Goal: Information Seeking & Learning: Learn about a topic

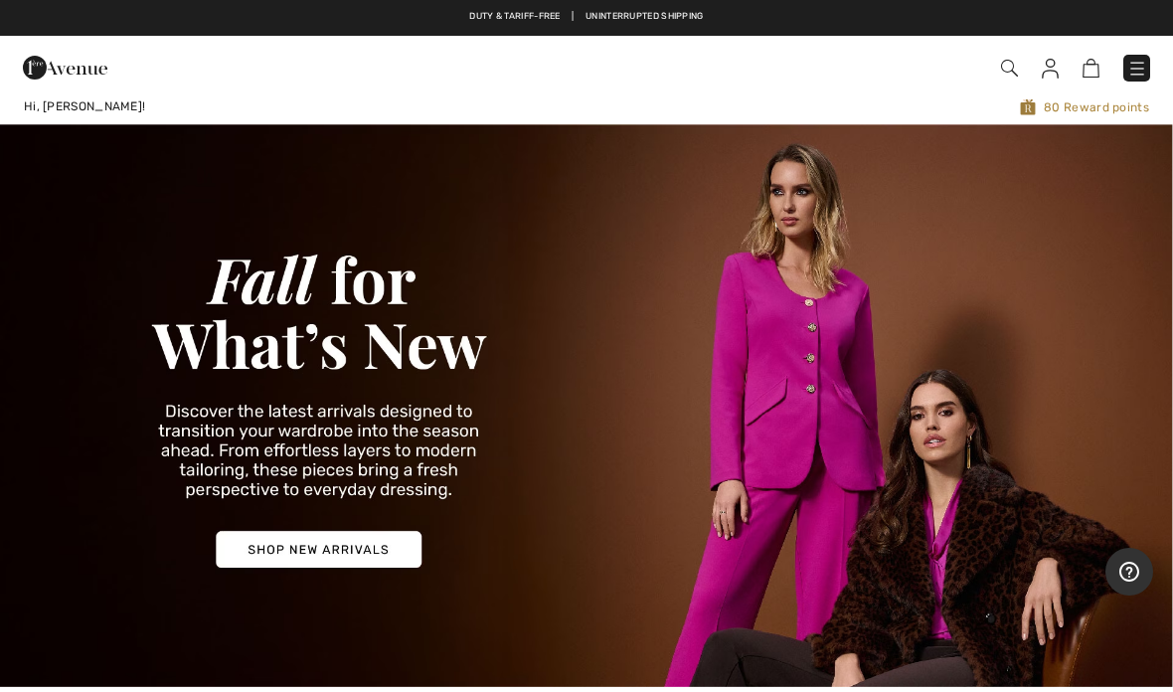
click at [314, 545] on img at bounding box center [586, 405] width 1173 height 563
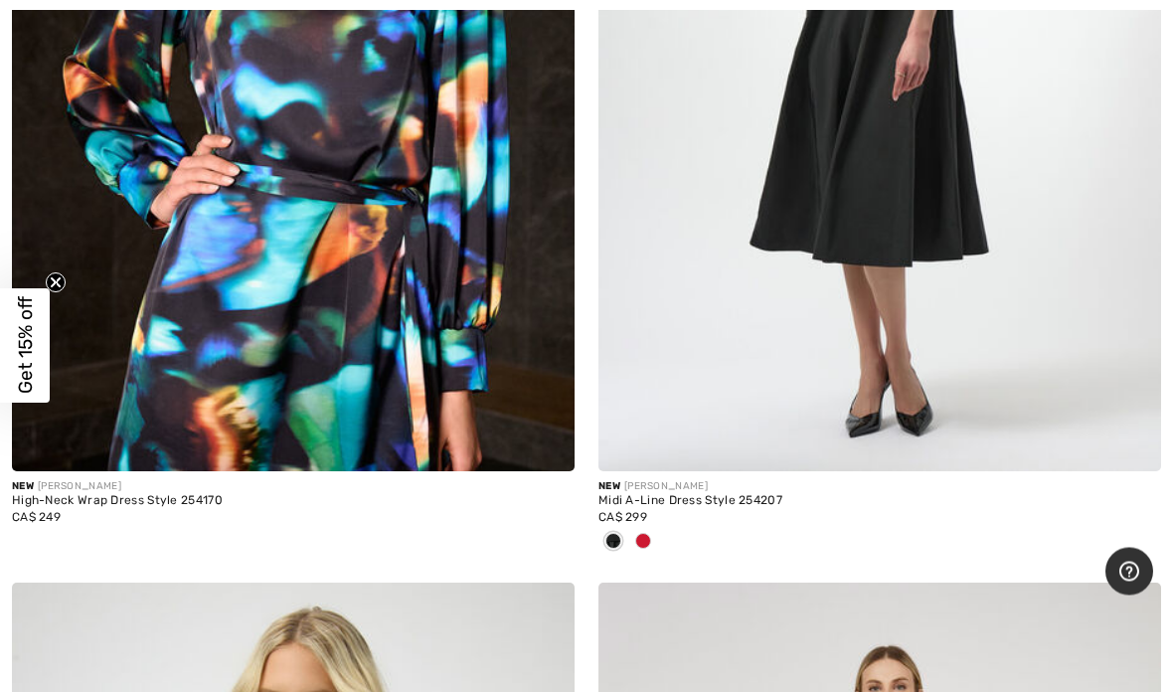
scroll to position [13198, 0]
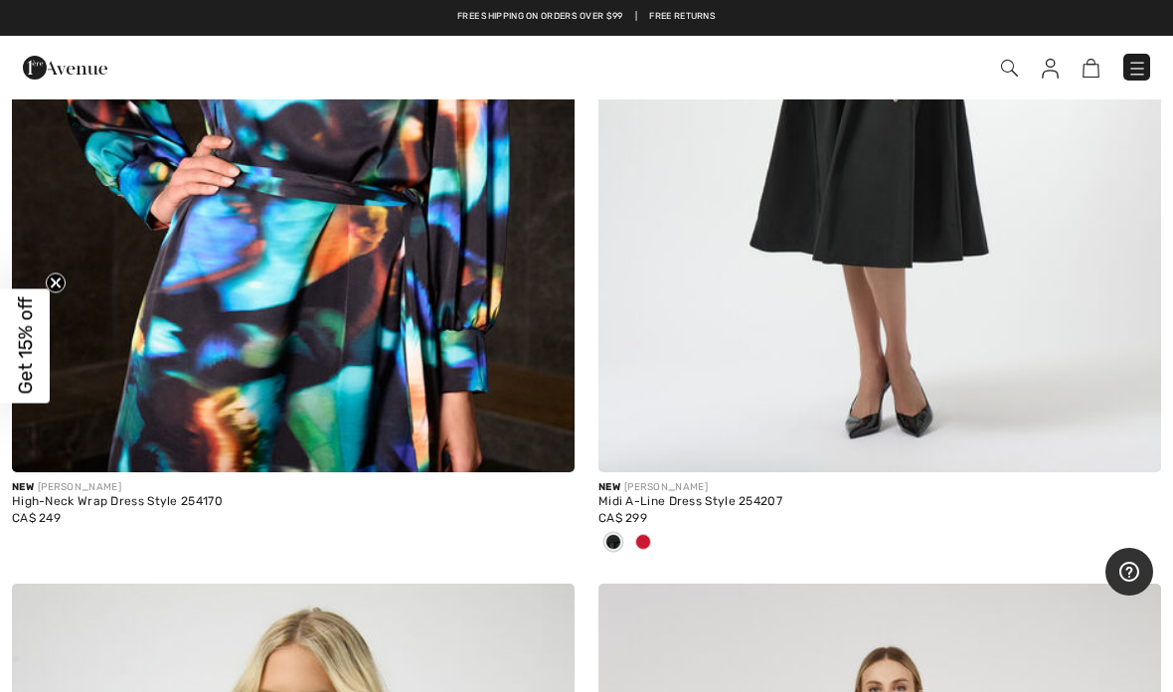
click at [887, 251] on img at bounding box center [879, 50] width 563 height 844
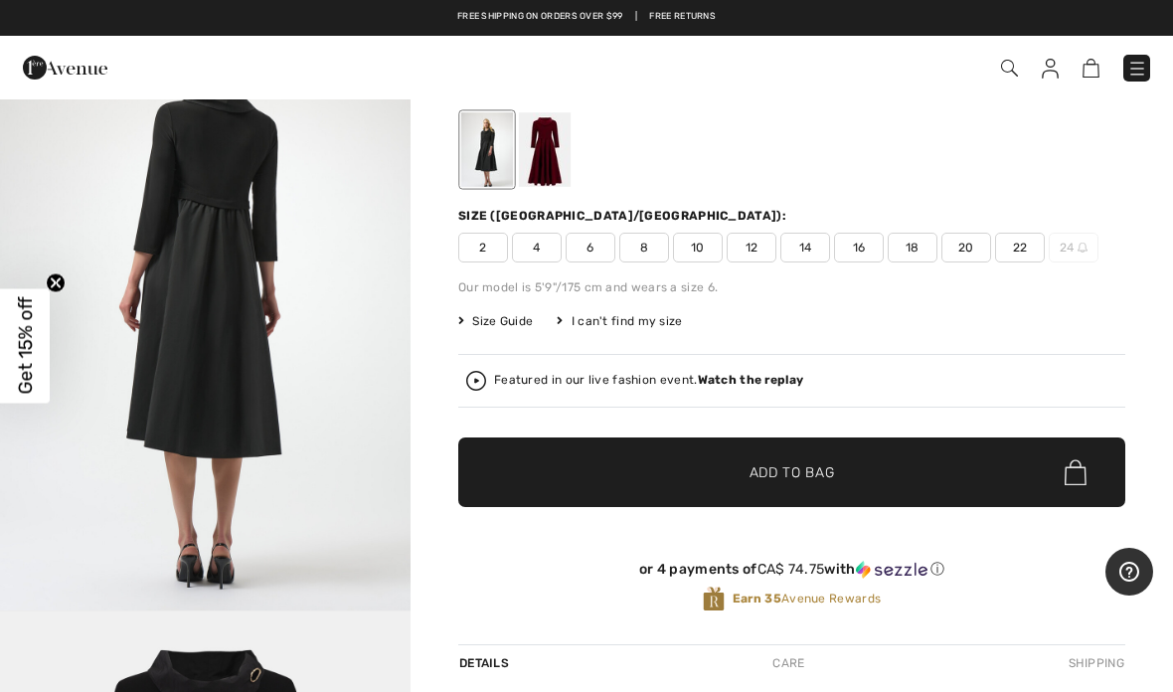
scroll to position [1862, 0]
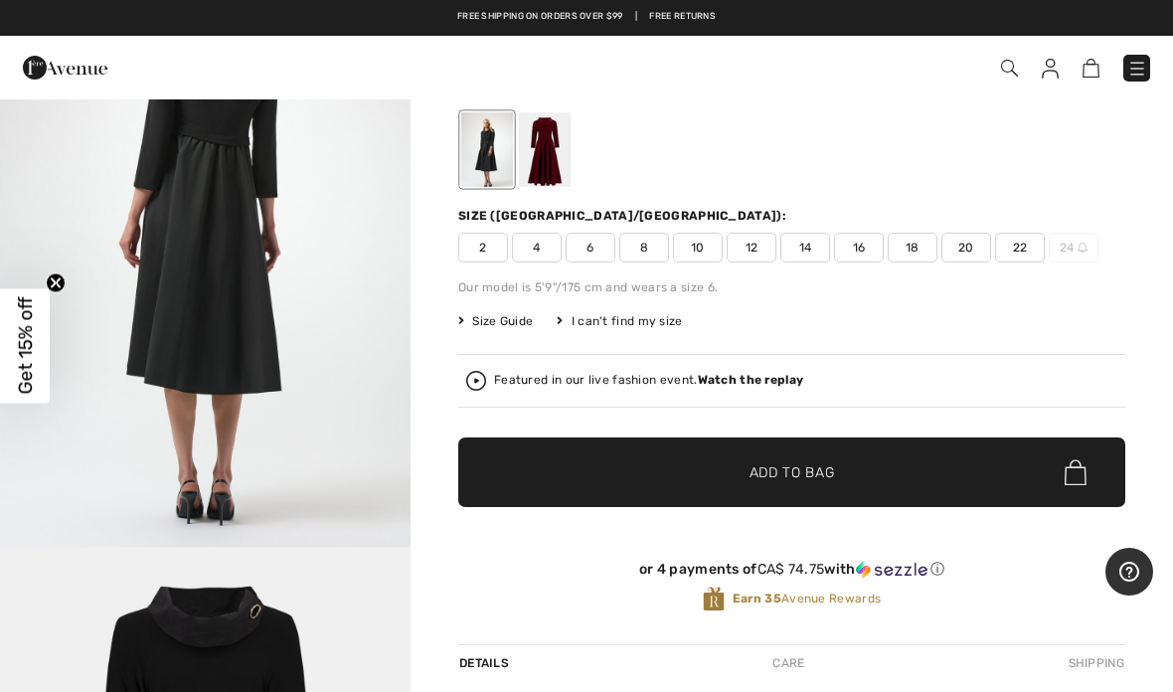
click at [555, 147] on div at bounding box center [545, 149] width 52 height 75
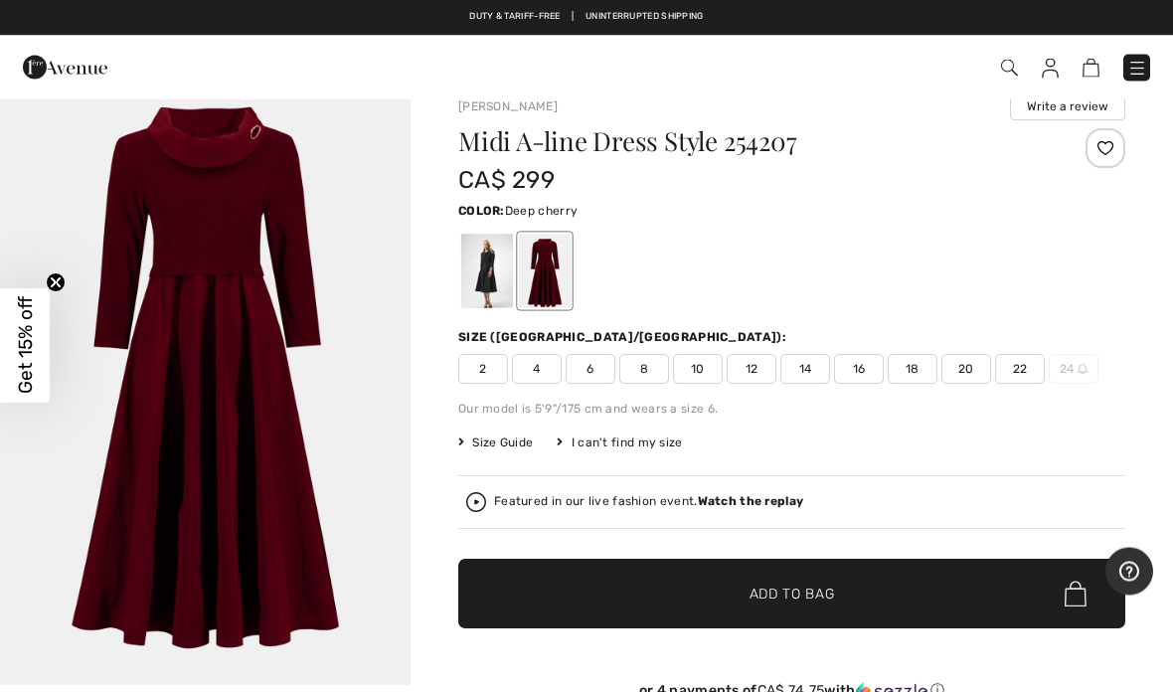
scroll to position [0, 0]
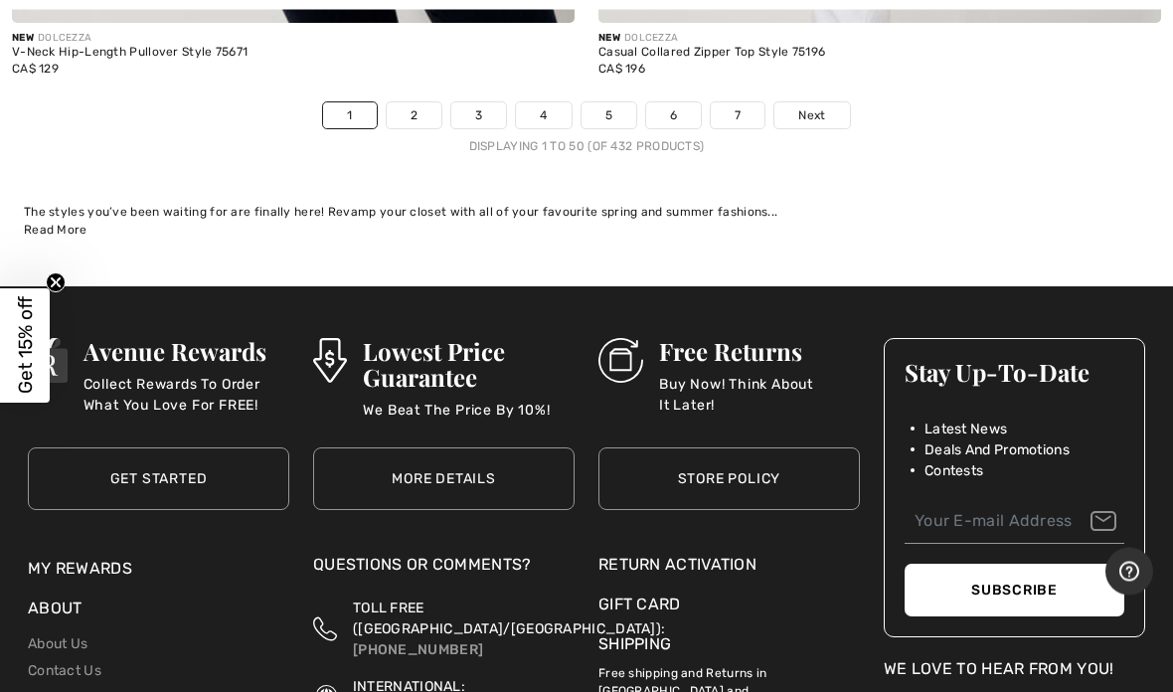
scroll to position [24420, 0]
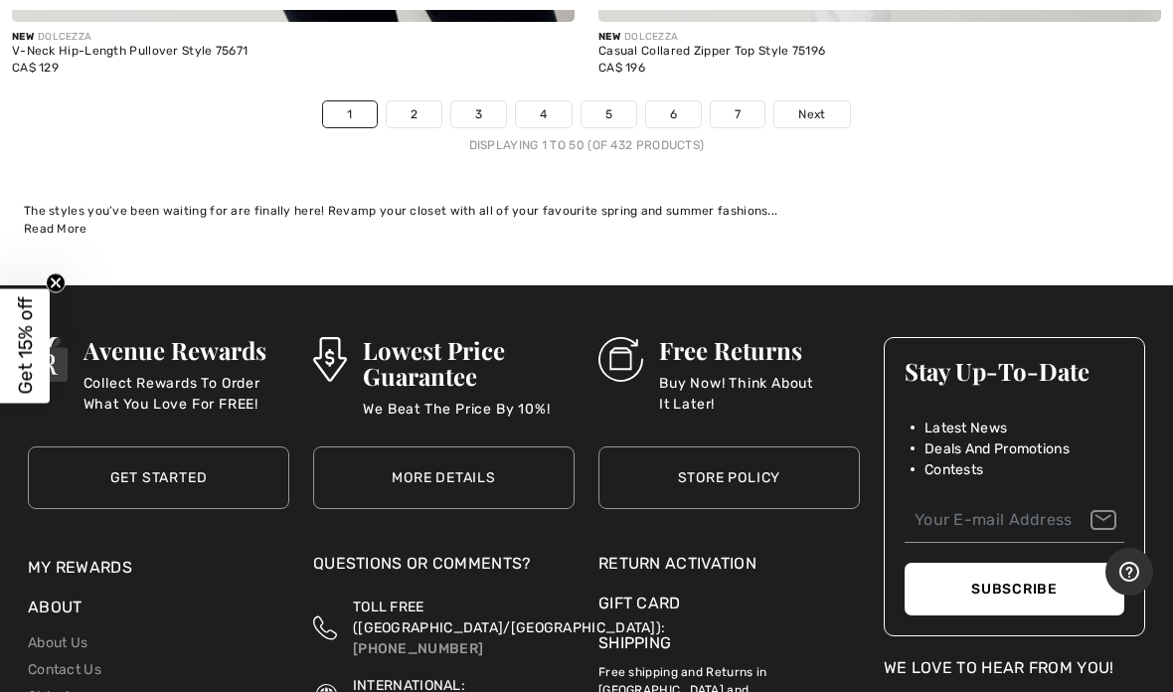
click at [733, 101] on link "7" at bounding box center [738, 114] width 54 height 26
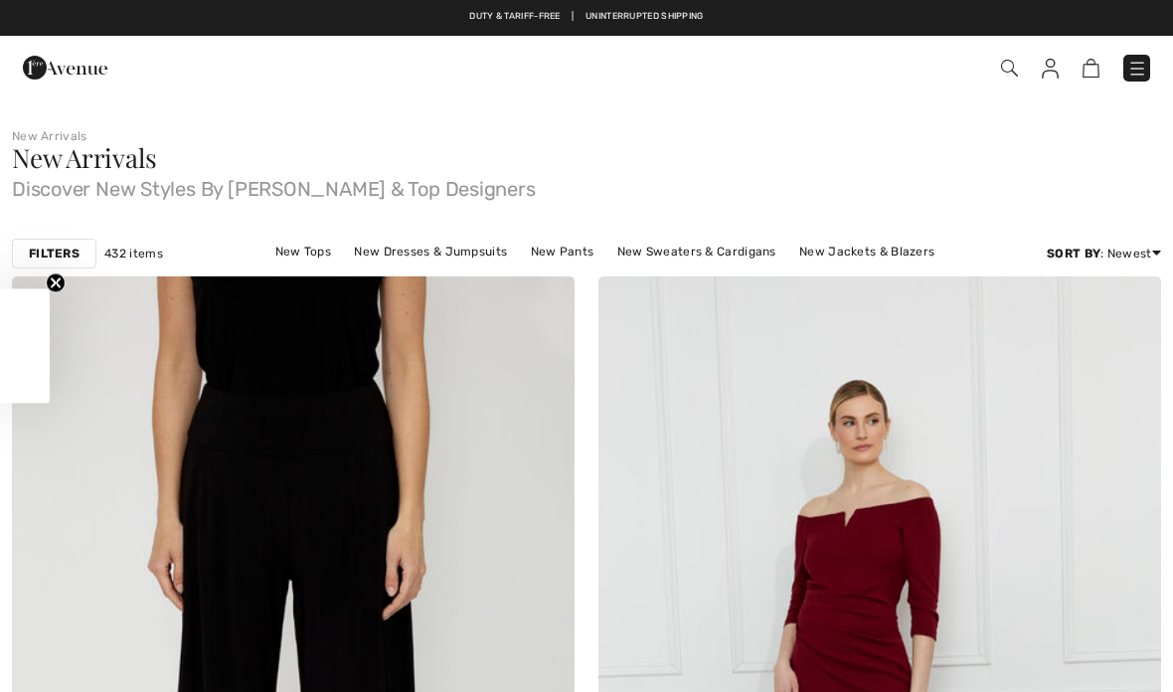
checkbox input "true"
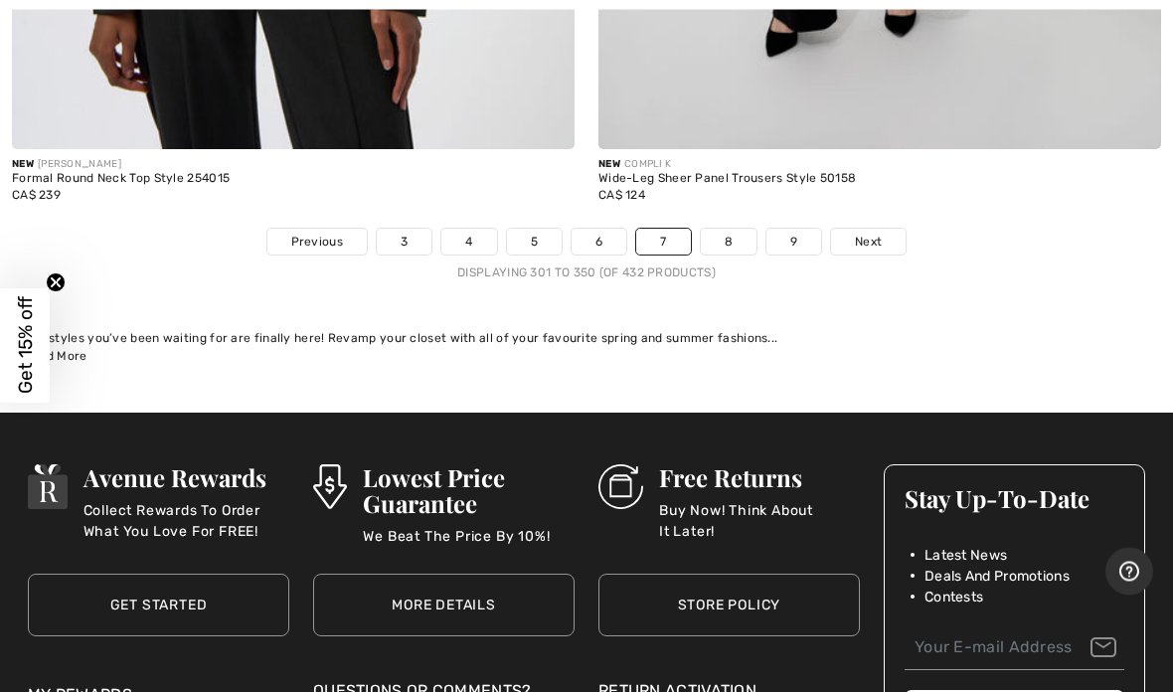
scroll to position [24325, 0]
click at [879, 233] on span "Next" at bounding box center [868, 242] width 27 height 18
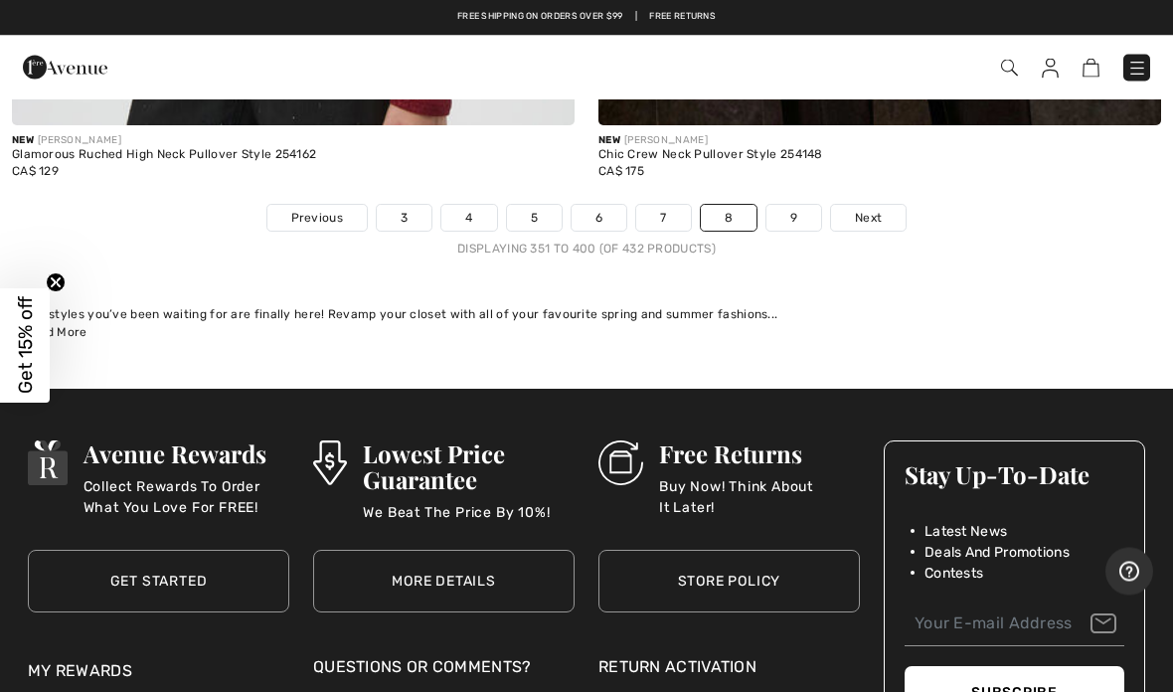
scroll to position [24207, 0]
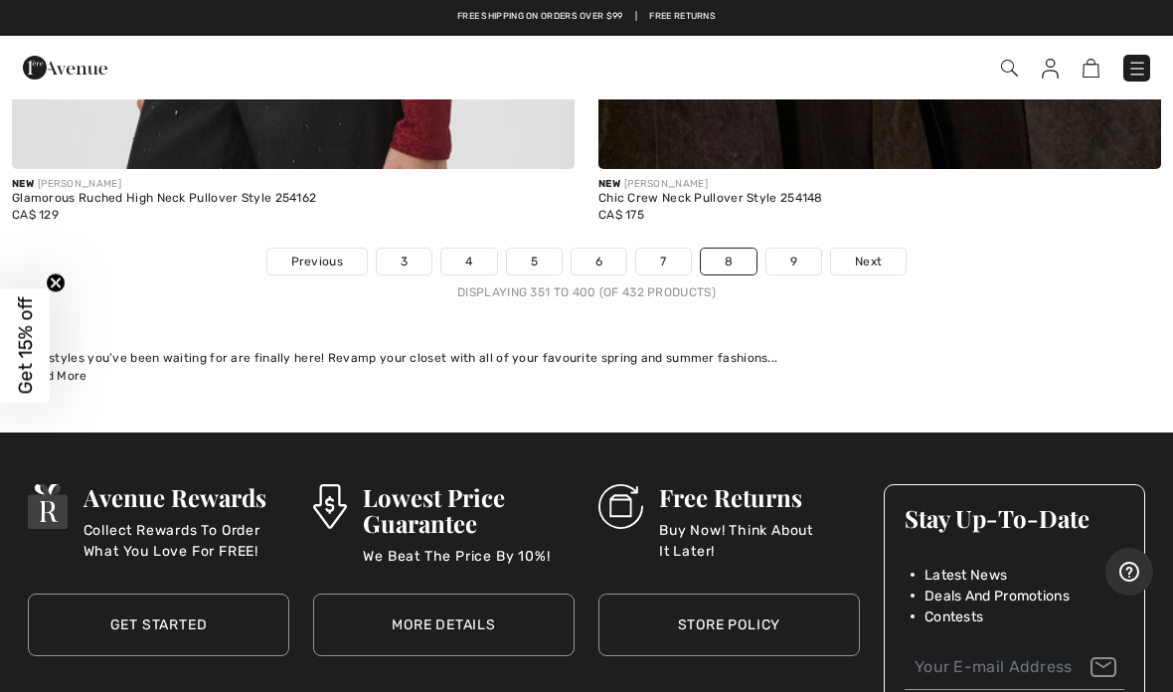
click at [876, 252] on span "Next" at bounding box center [868, 261] width 27 height 18
click at [870, 252] on span "Next" at bounding box center [868, 261] width 27 height 18
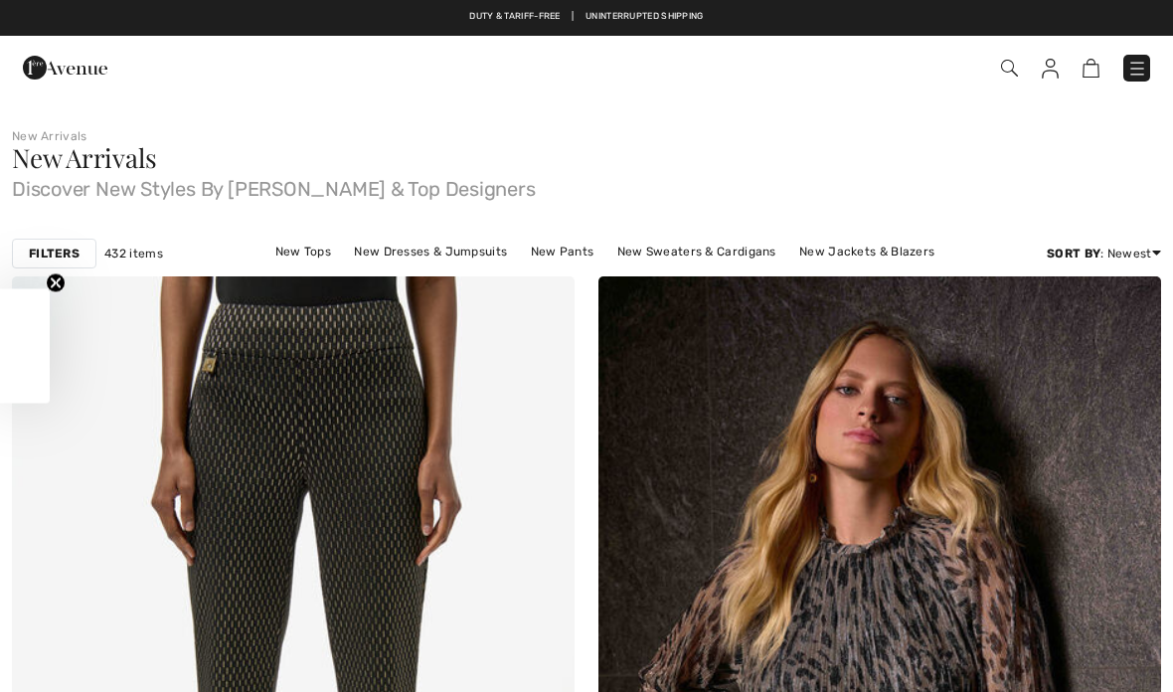
checkbox input "true"
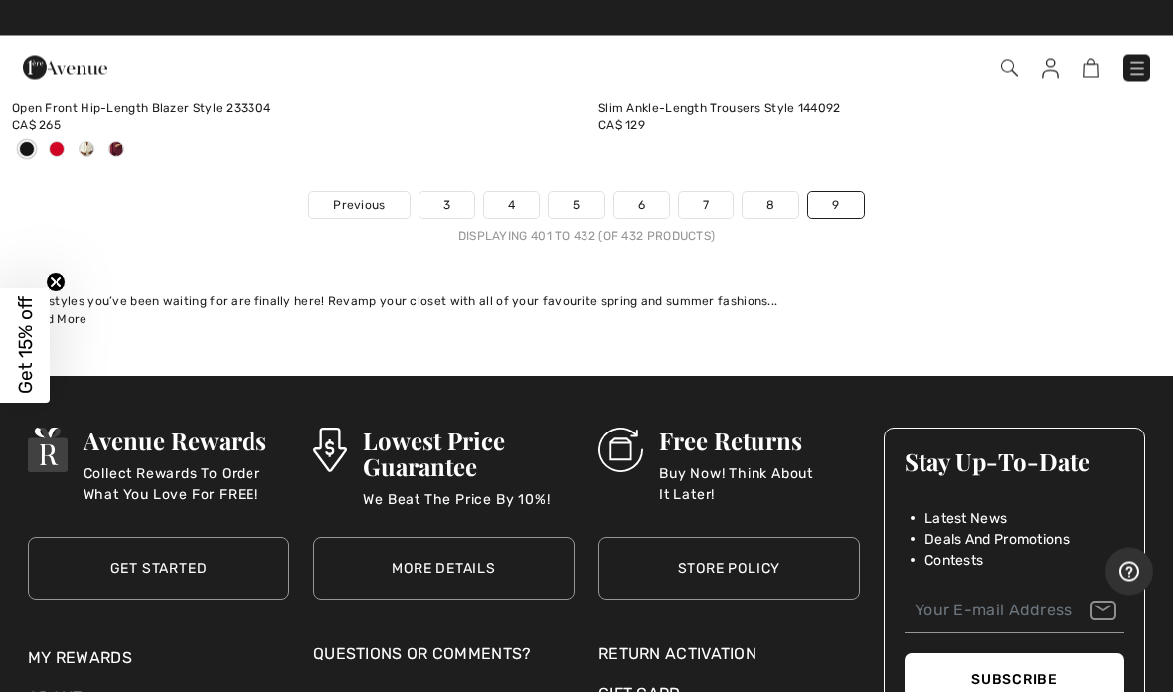
scroll to position [15427, 0]
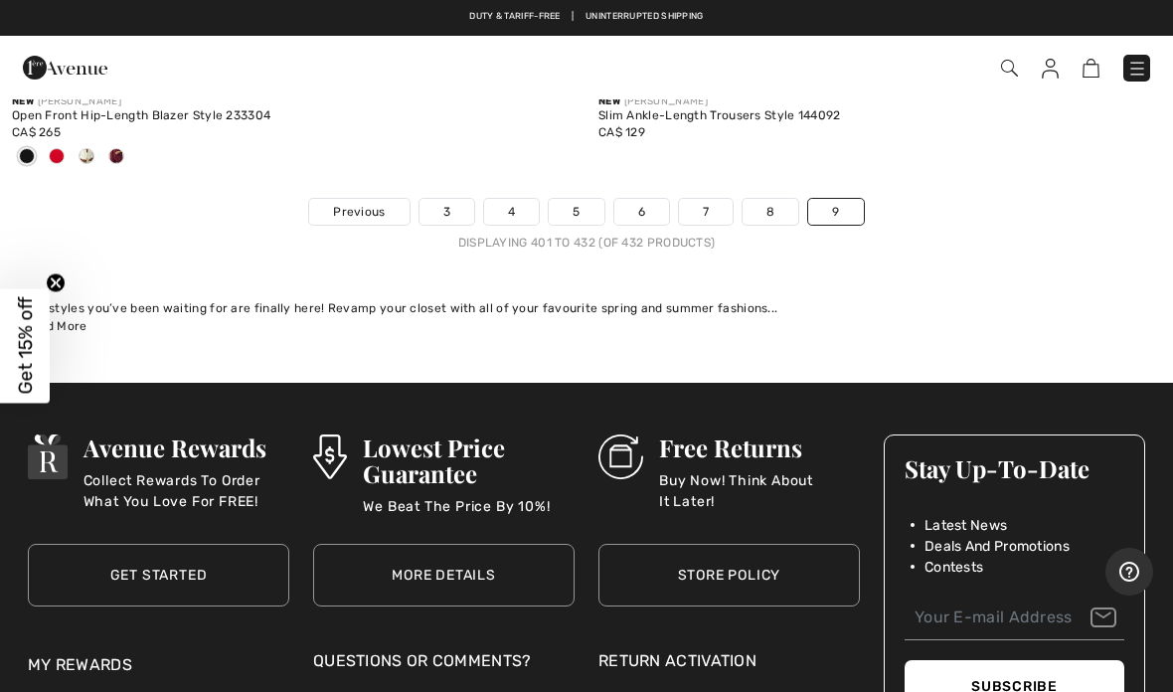
click at [646, 199] on link "6" at bounding box center [641, 212] width 55 height 26
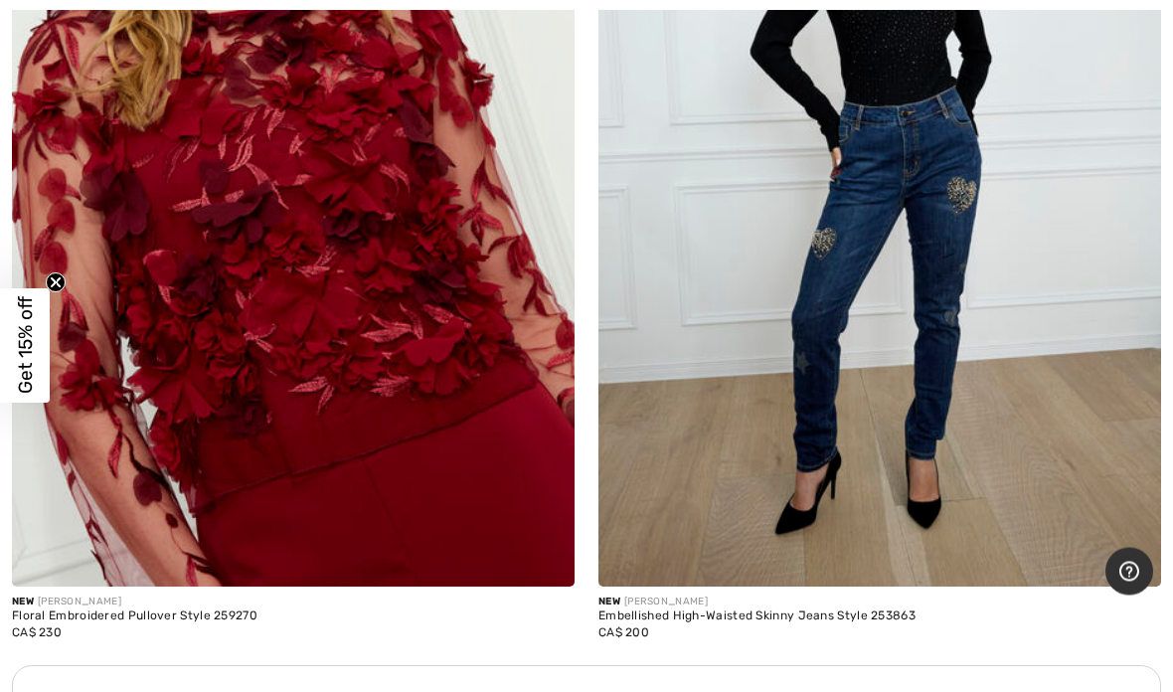
scroll to position [10991, 0]
click at [306, 267] on img at bounding box center [293, 165] width 563 height 844
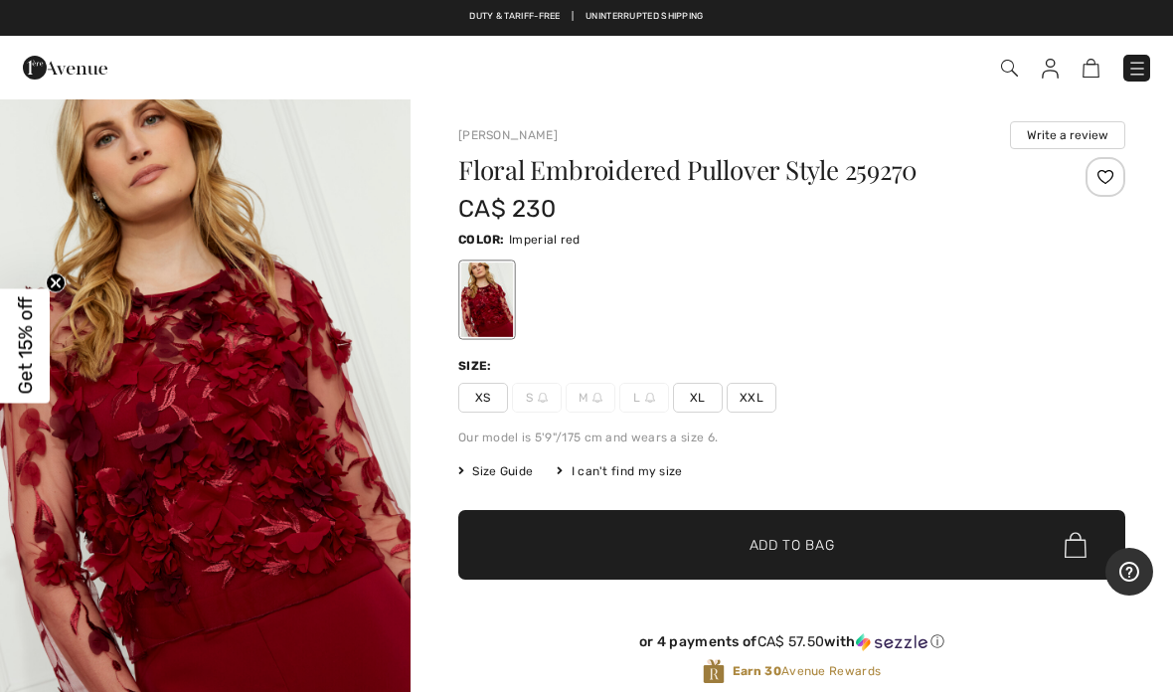
click at [511, 463] on span "Size Guide" at bounding box center [495, 471] width 75 height 18
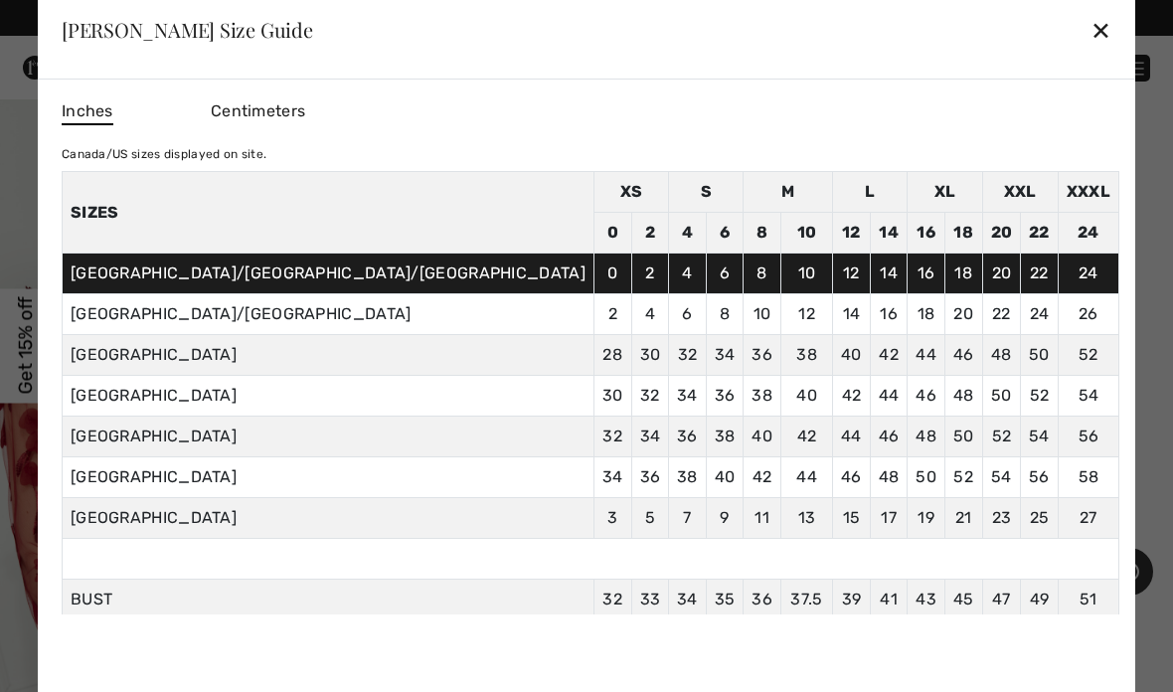
click at [1090, 35] on div "✕" at bounding box center [1100, 30] width 21 height 42
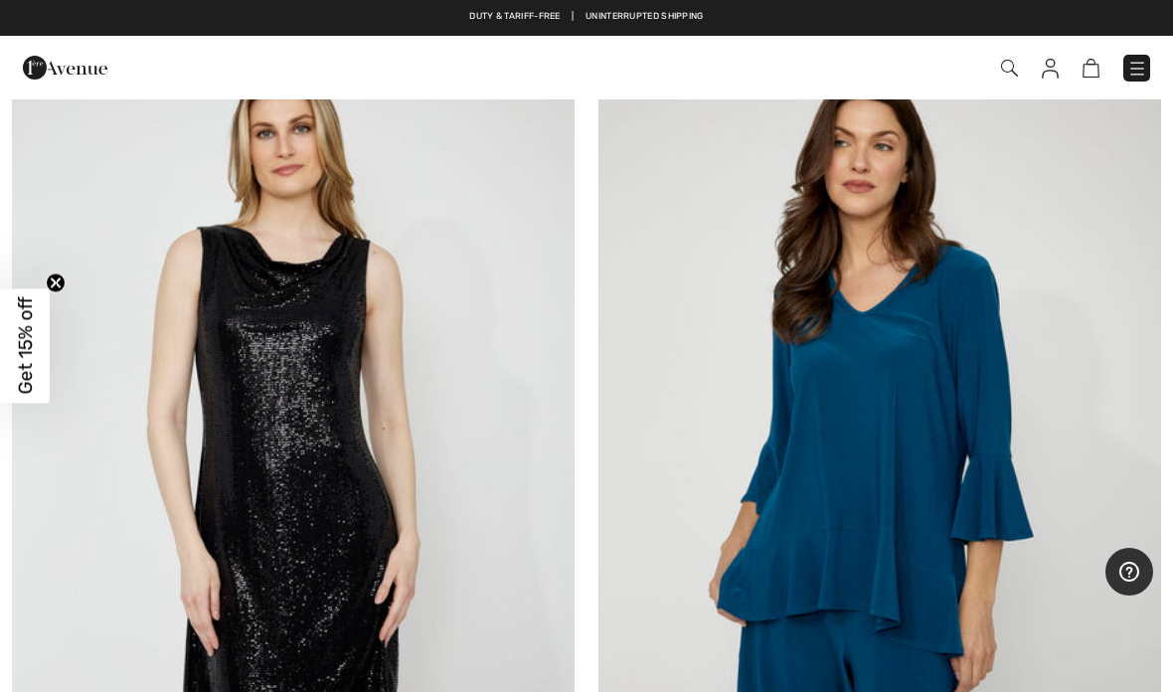
scroll to position [23439, 0]
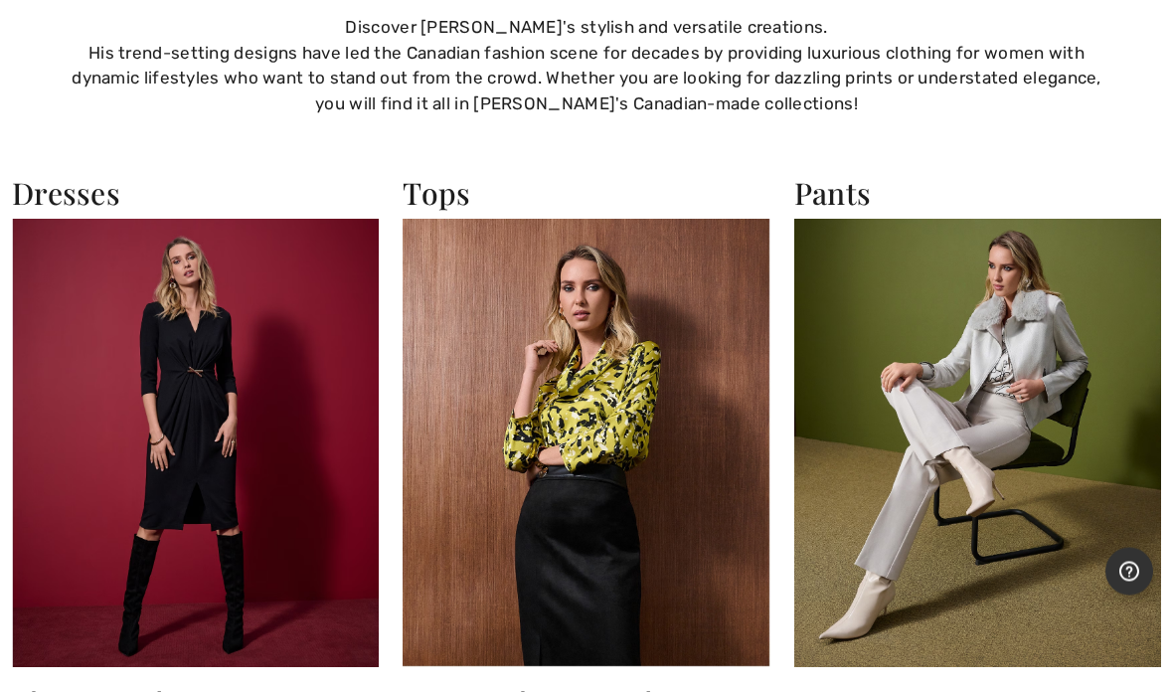
scroll to position [1373, 0]
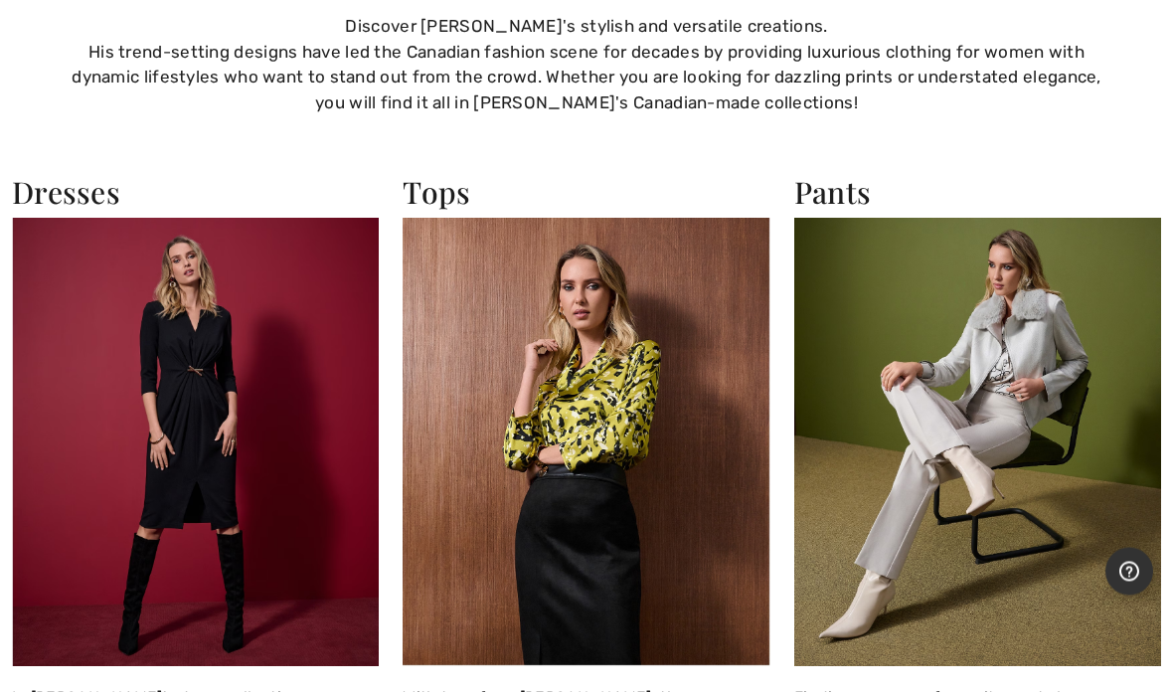
click at [579, 403] on img at bounding box center [586, 443] width 367 height 448
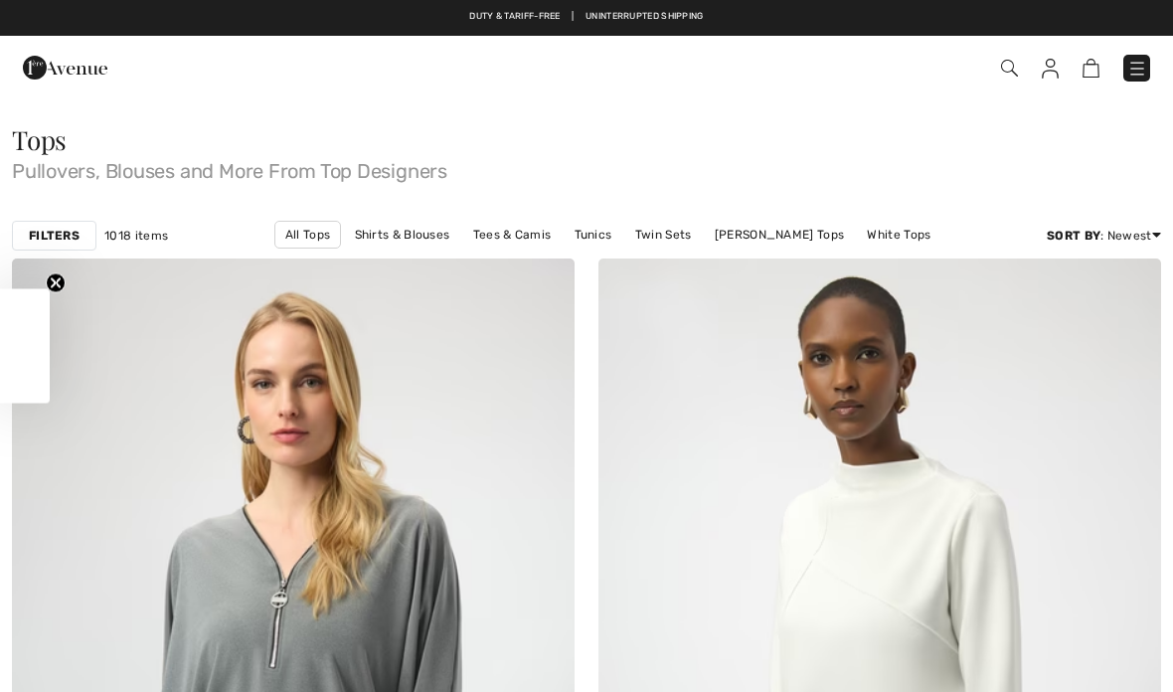
checkbox input "true"
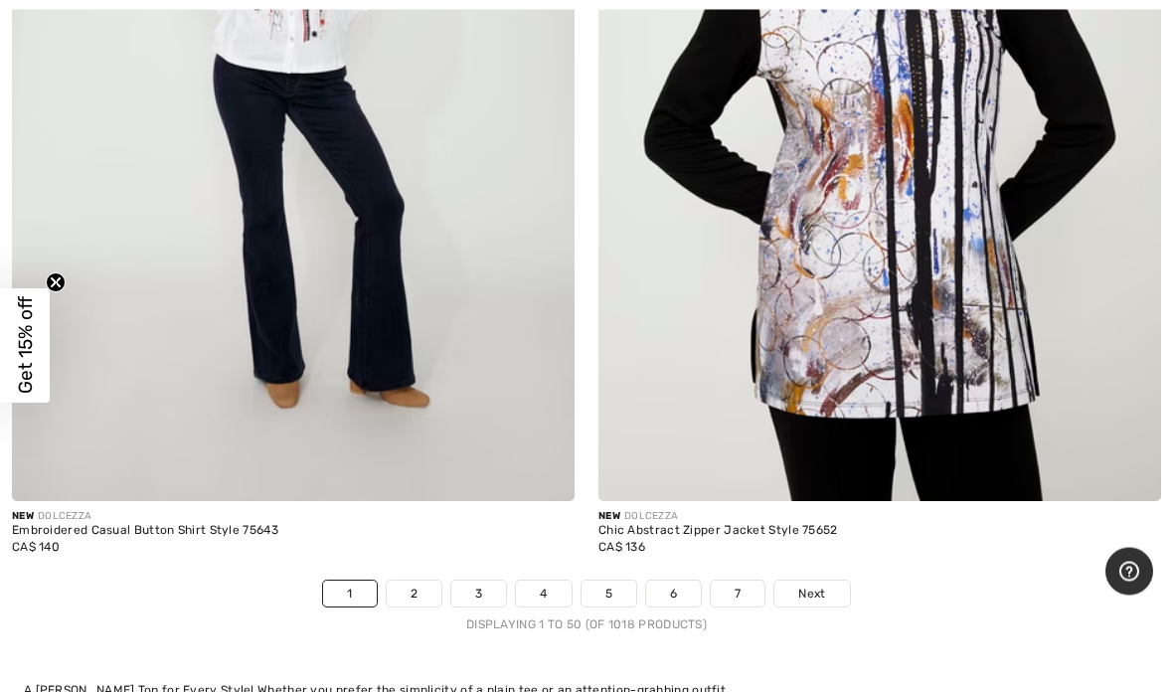
scroll to position [23629, 0]
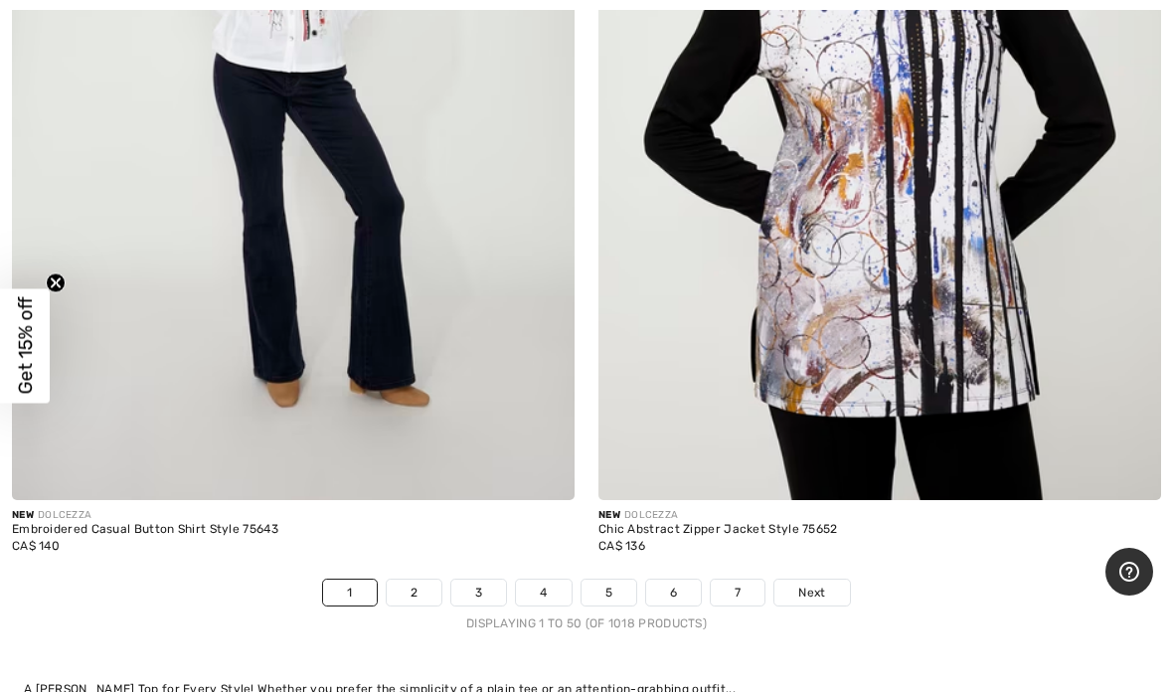
click at [828, 579] on link "Next" at bounding box center [811, 592] width 75 height 26
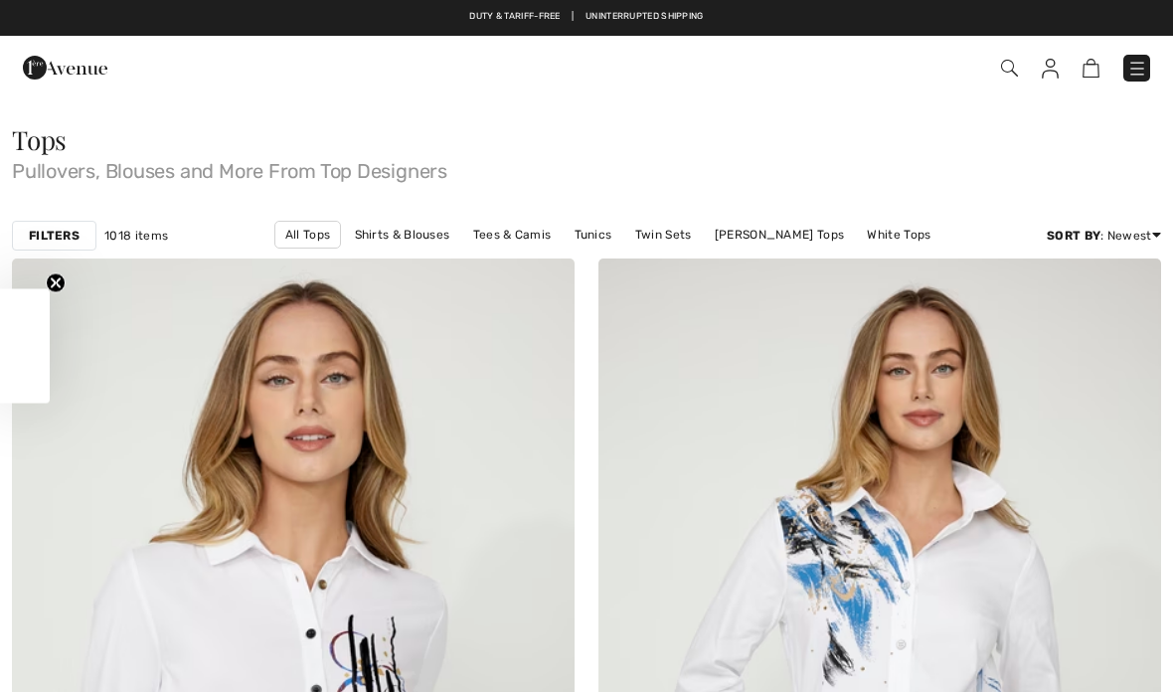
checkbox input "true"
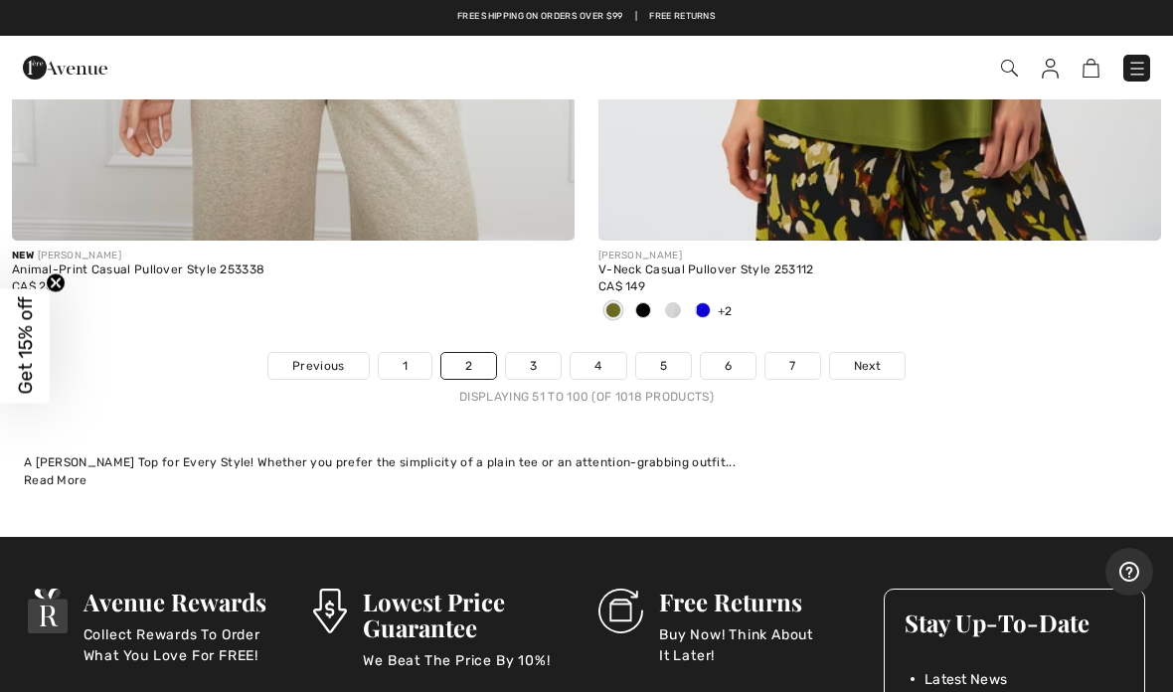
scroll to position [24117, 0]
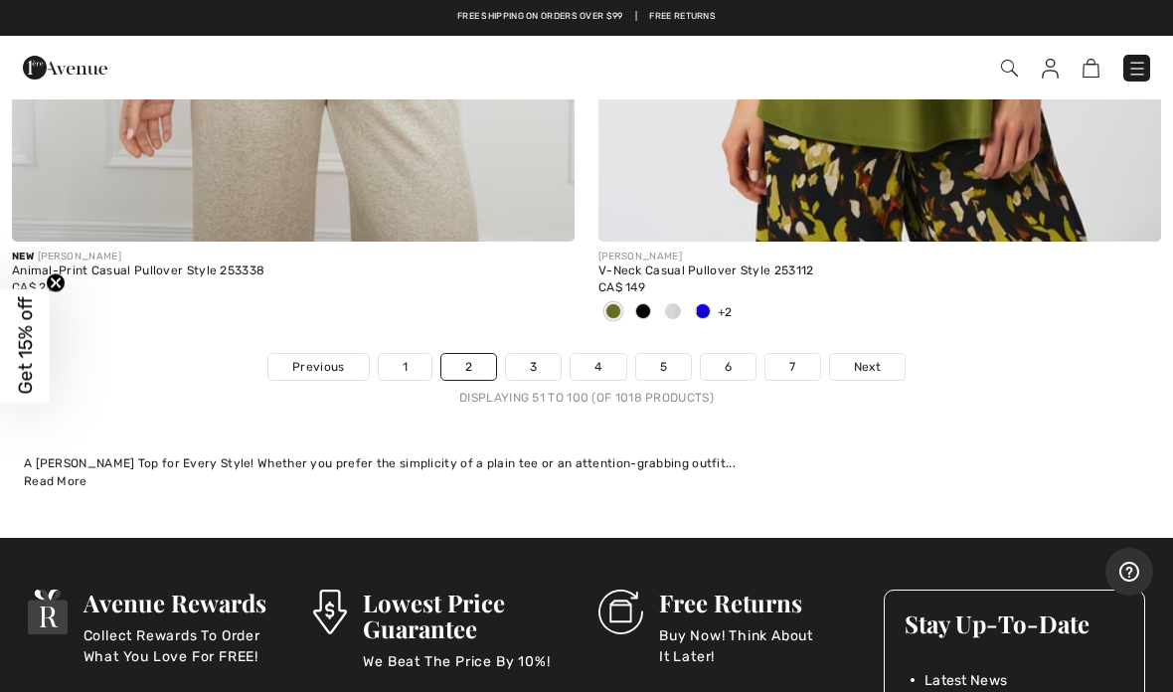
click at [872, 358] on span "Next" at bounding box center [867, 367] width 27 height 18
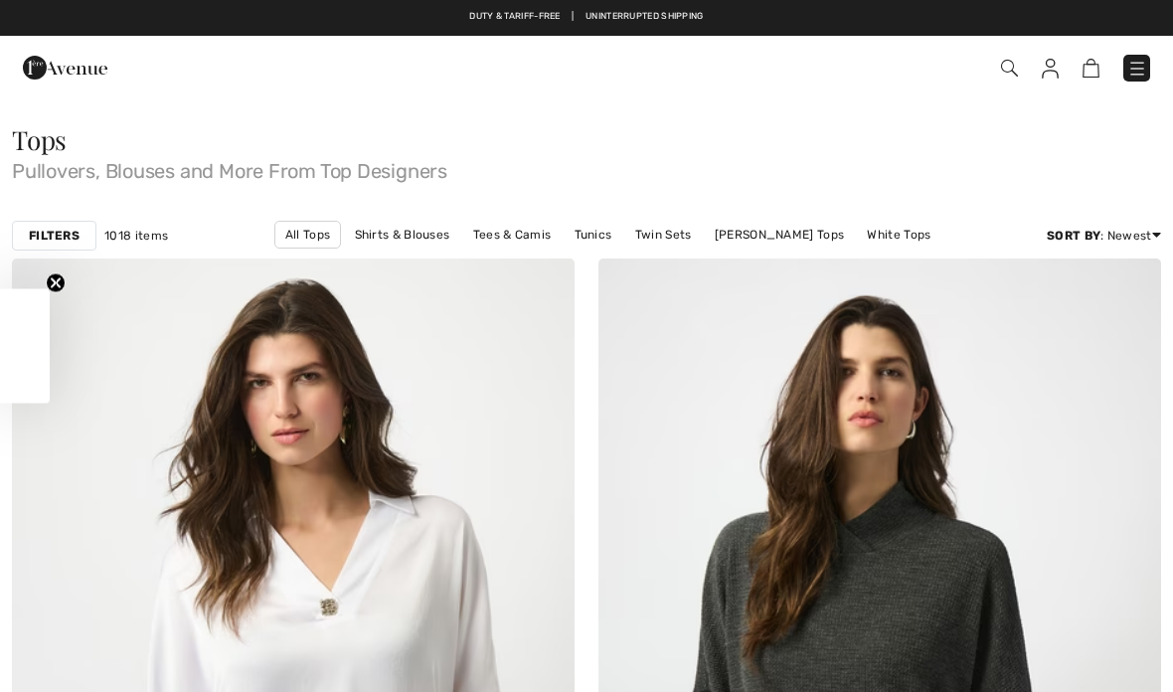
checkbox input "true"
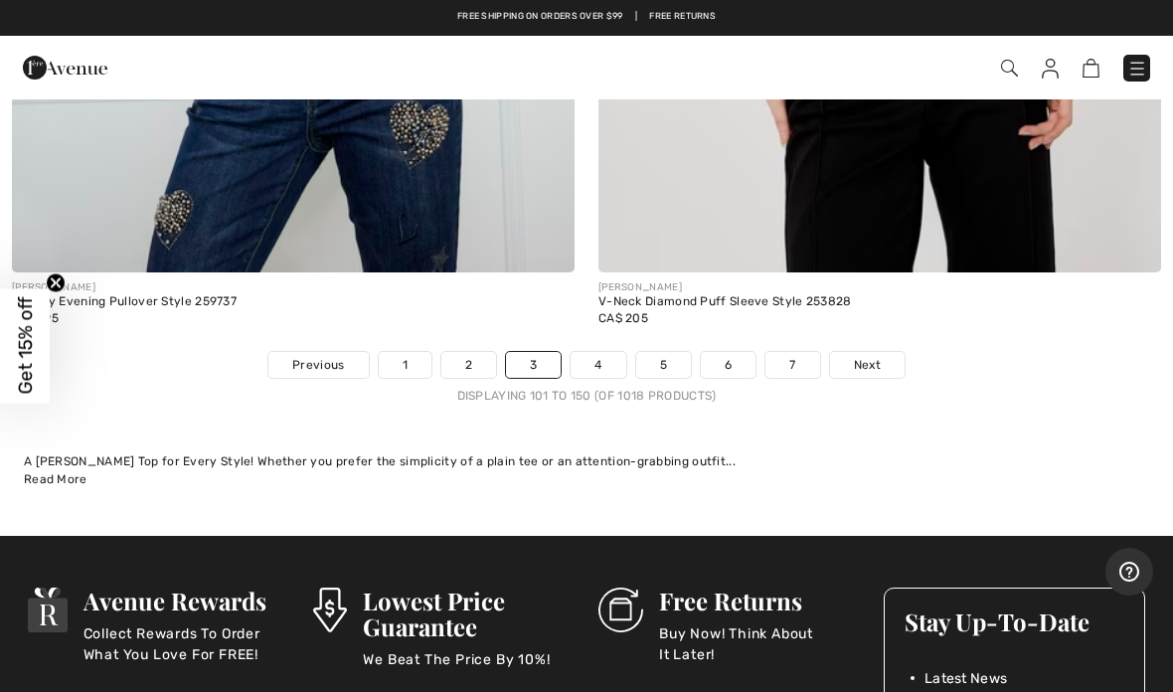
scroll to position [24149, 0]
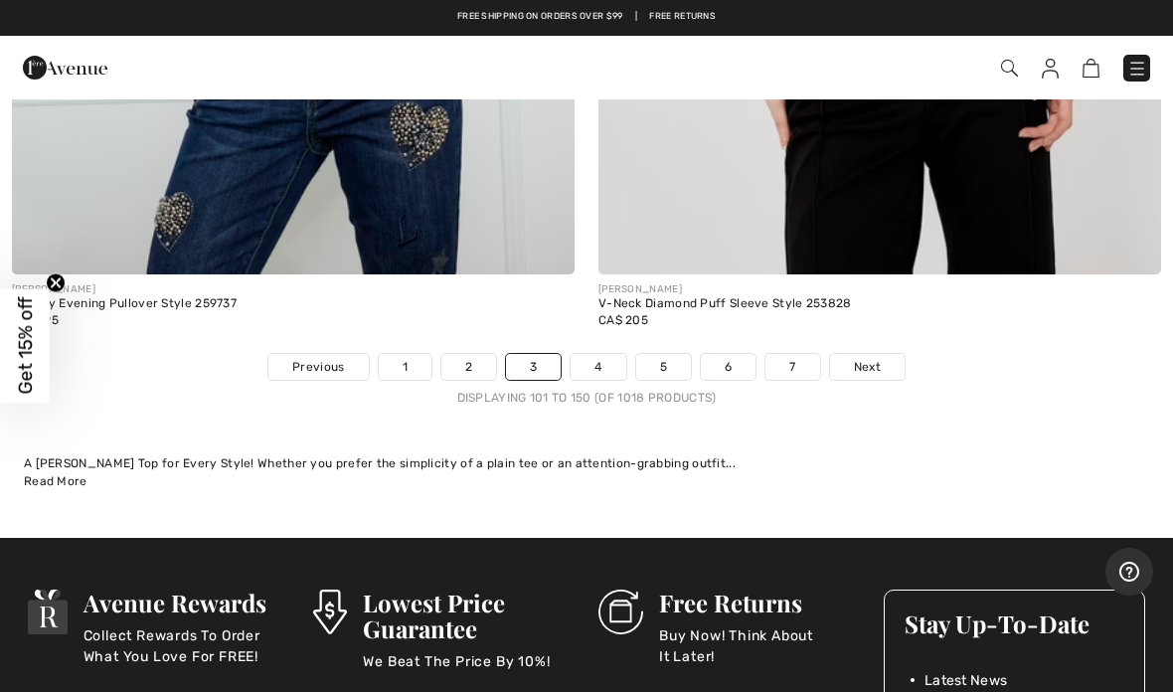
click at [867, 358] on span "Next" at bounding box center [867, 367] width 27 height 18
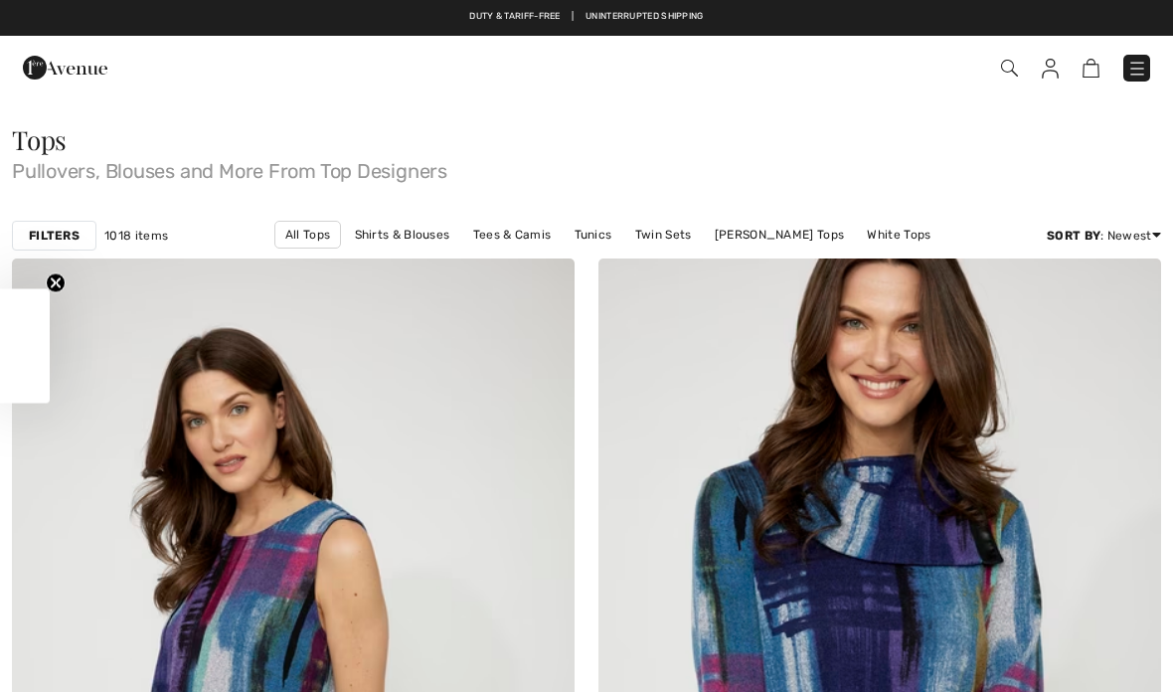
checkbox input "true"
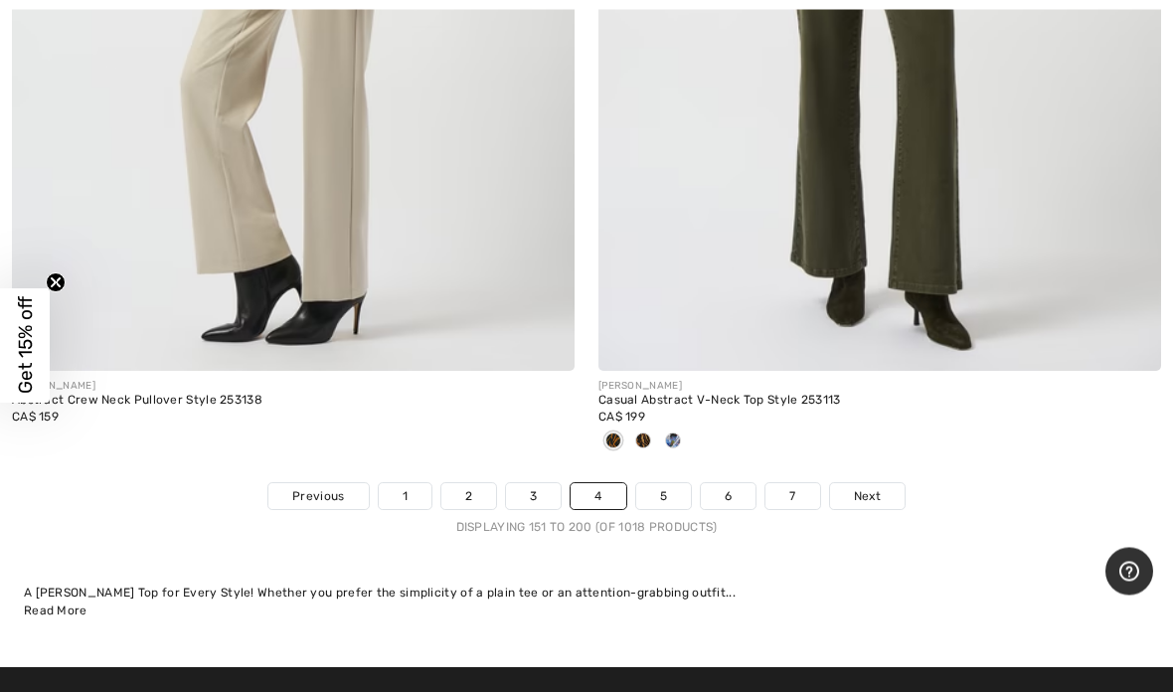
scroll to position [23922, 0]
click at [874, 487] on span "Next" at bounding box center [867, 496] width 27 height 18
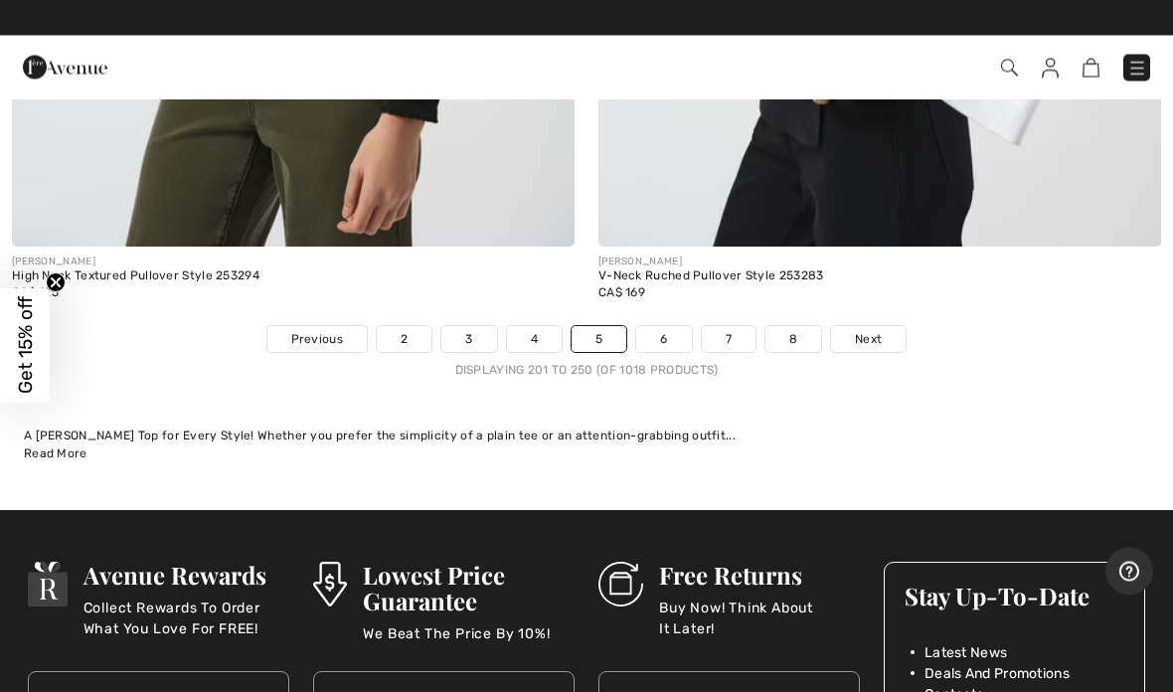
scroll to position [23966, 0]
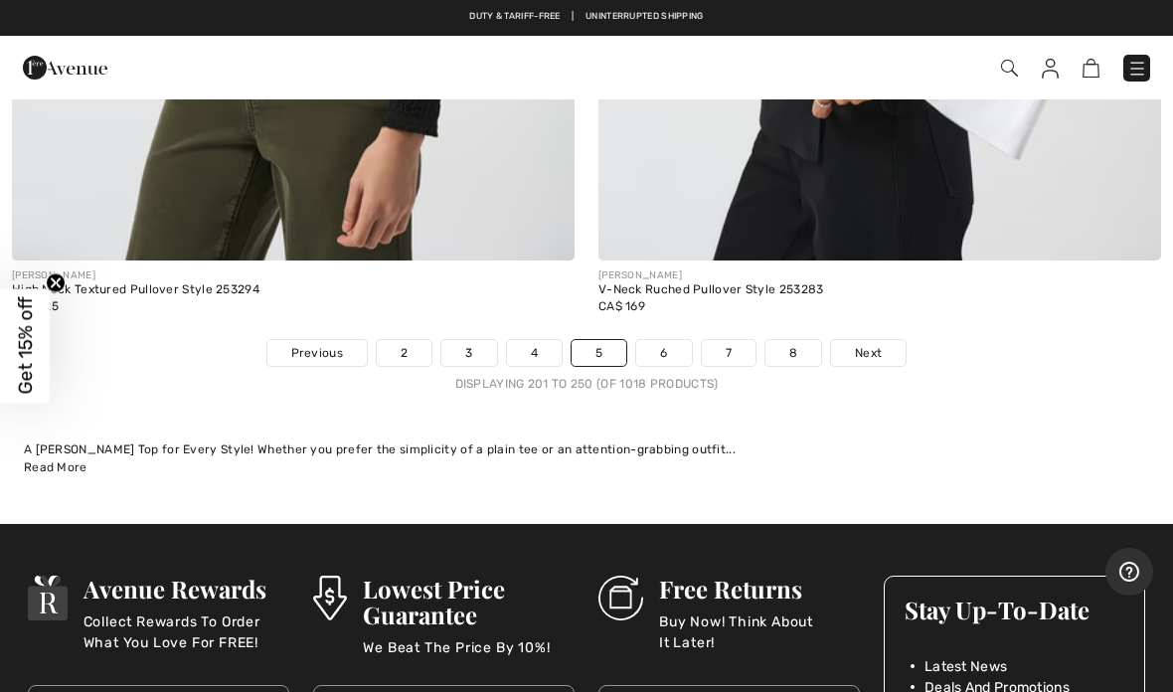
click at [879, 344] on span "Next" at bounding box center [868, 353] width 27 height 18
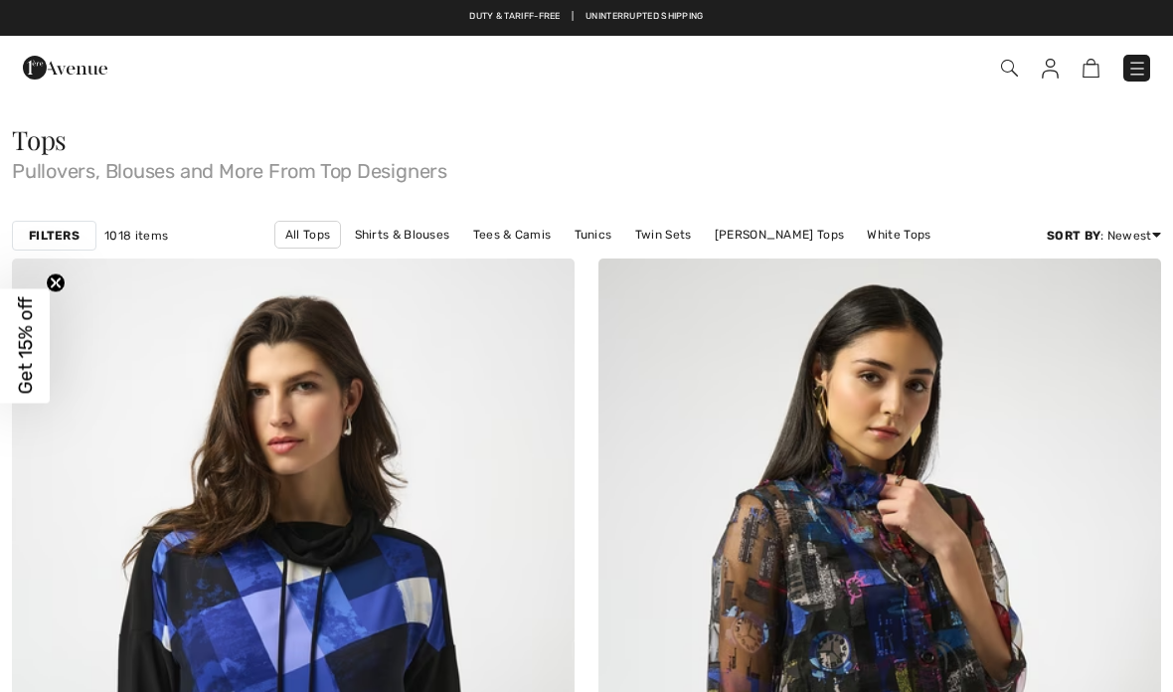
checkbox input "true"
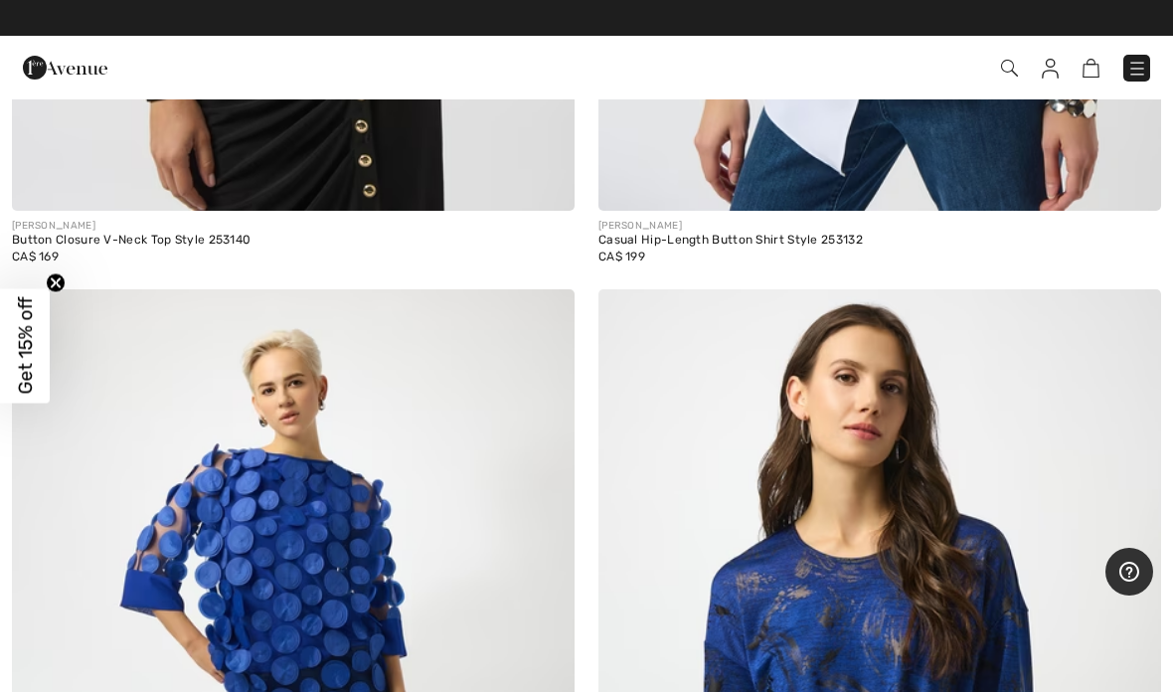
scroll to position [3656, 0]
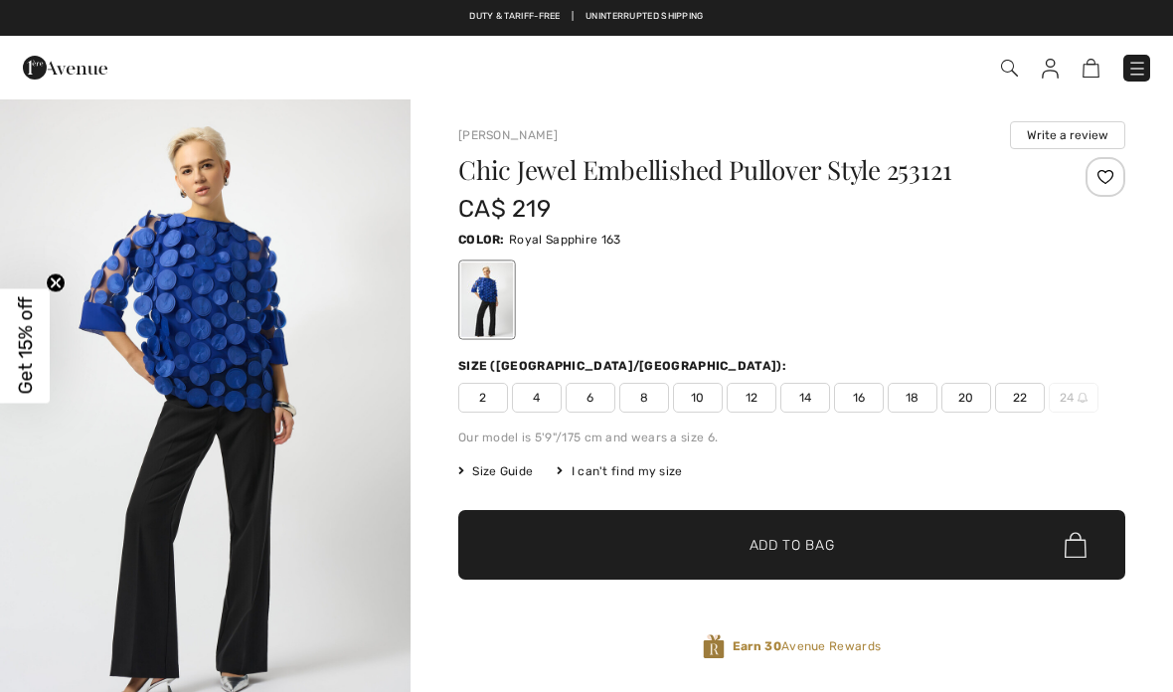
checkbox input "true"
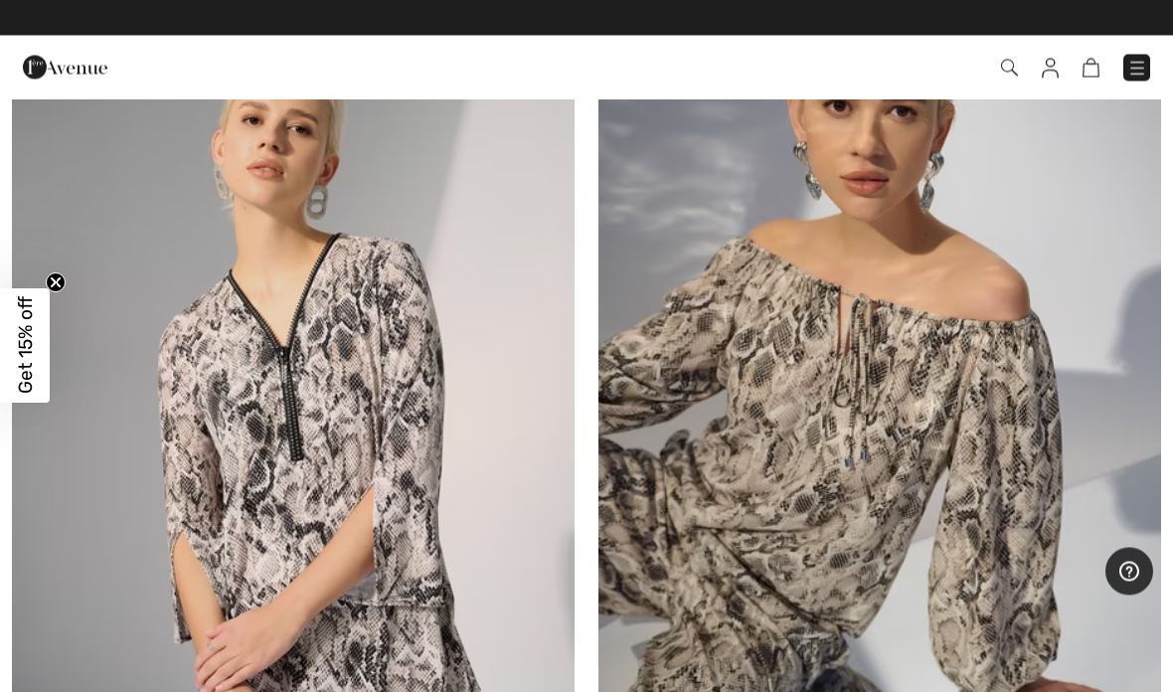
scroll to position [9710, 0]
click at [821, 474] on img at bounding box center [879, 407] width 563 height 844
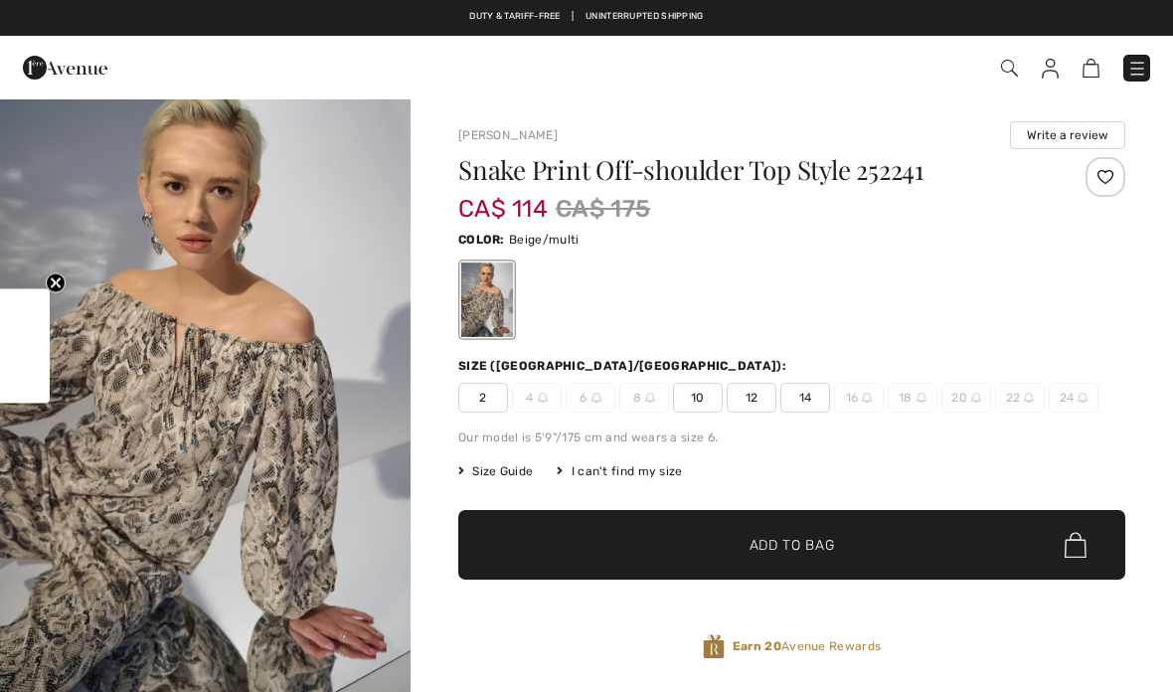
checkbox input "true"
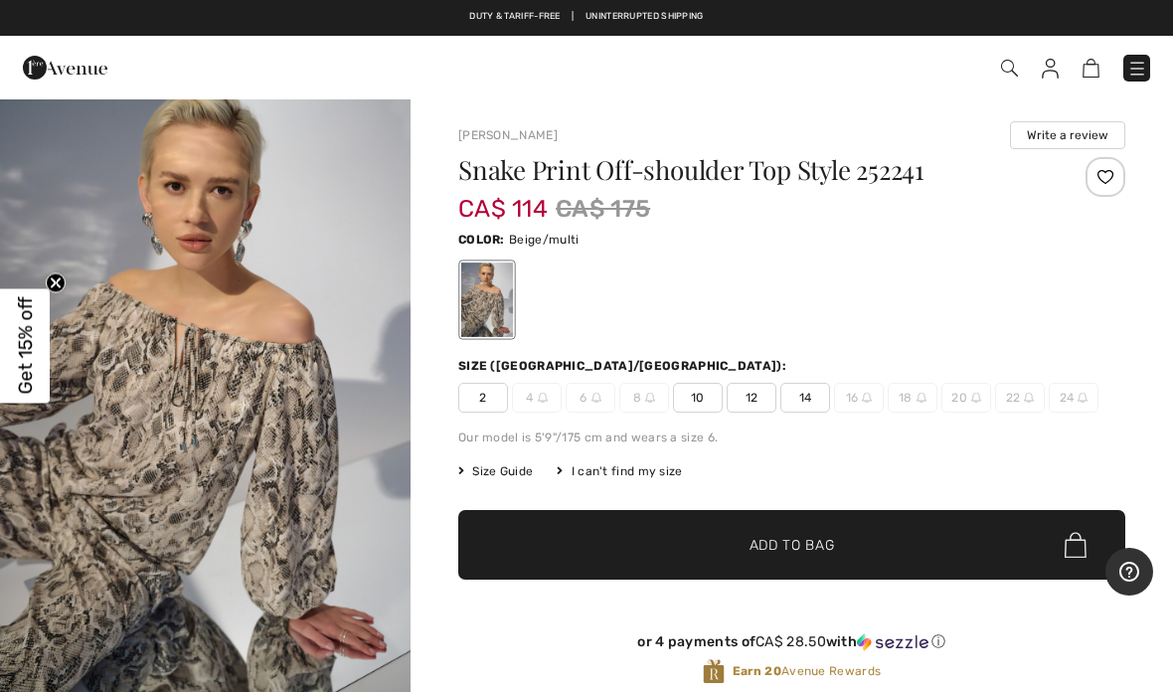
click at [508, 471] on span "Size Guide" at bounding box center [495, 471] width 75 height 18
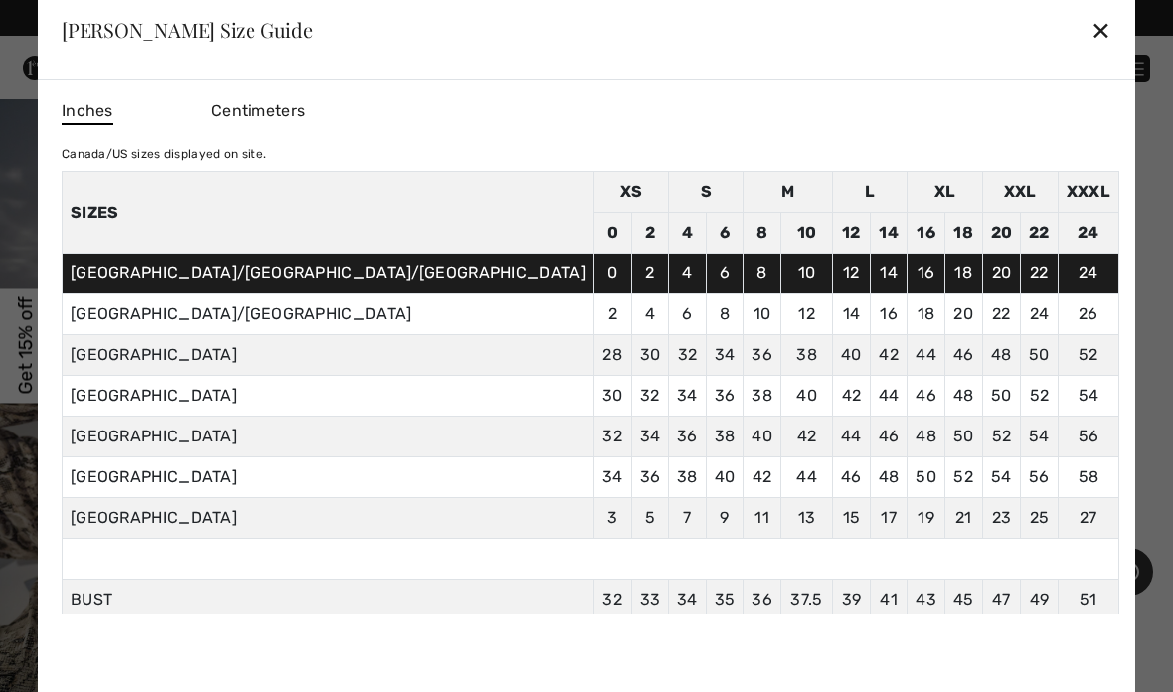
click at [1090, 33] on div "✕" at bounding box center [1100, 30] width 21 height 42
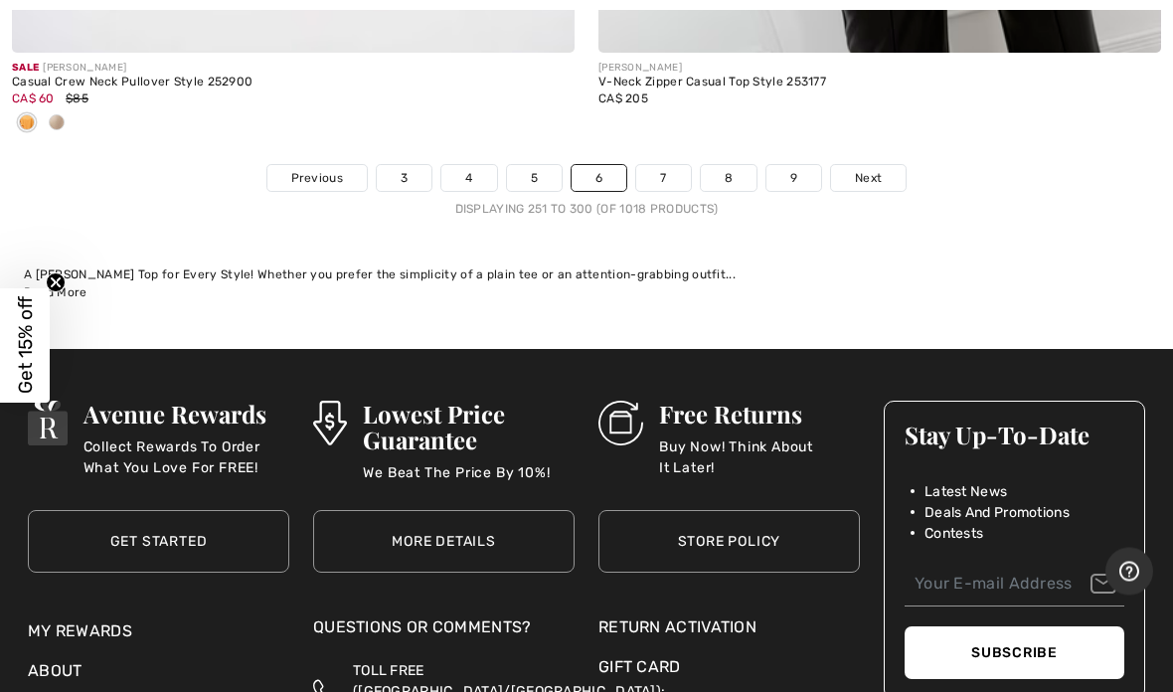
scroll to position [24076, 0]
click at [893, 170] on link "Next" at bounding box center [868, 178] width 75 height 26
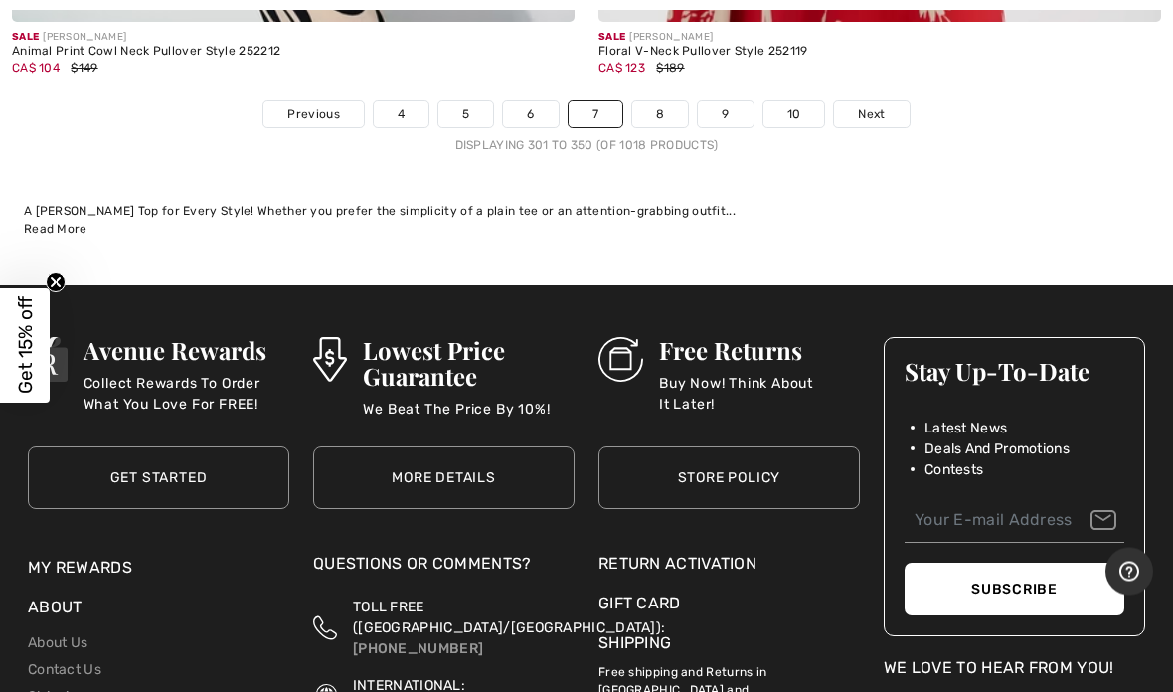
scroll to position [24205, 0]
click at [883, 105] on span "Next" at bounding box center [871, 114] width 27 height 18
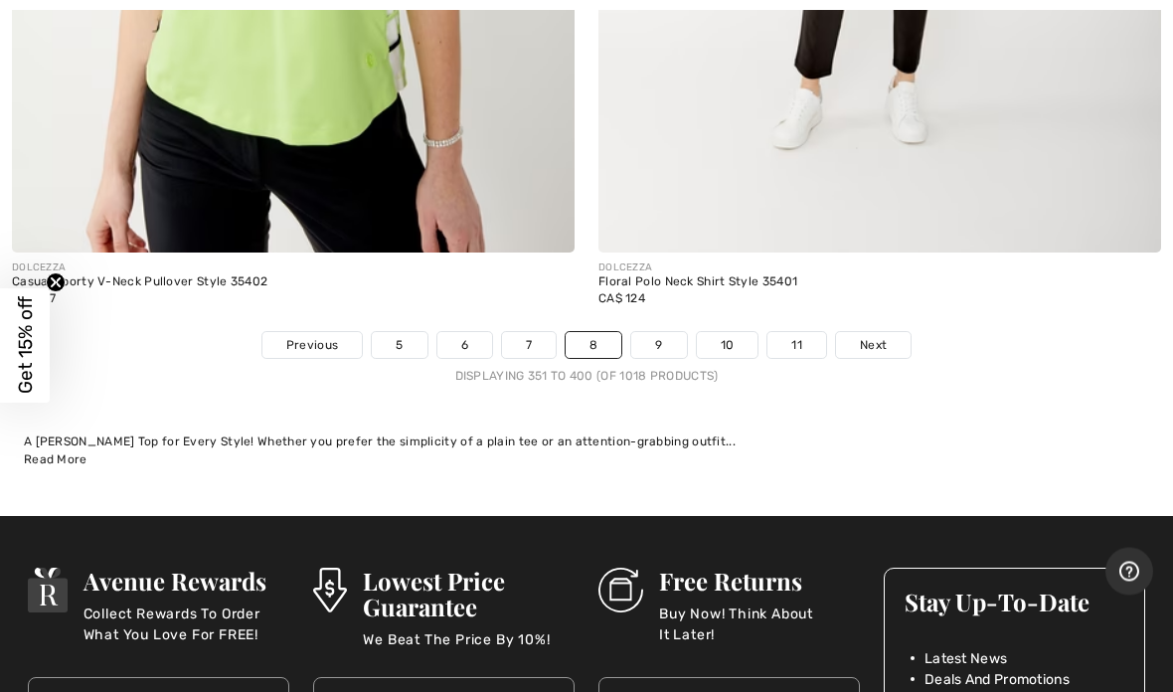
scroll to position [24171, 0]
click at [873, 336] on span "Next" at bounding box center [873, 345] width 27 height 18
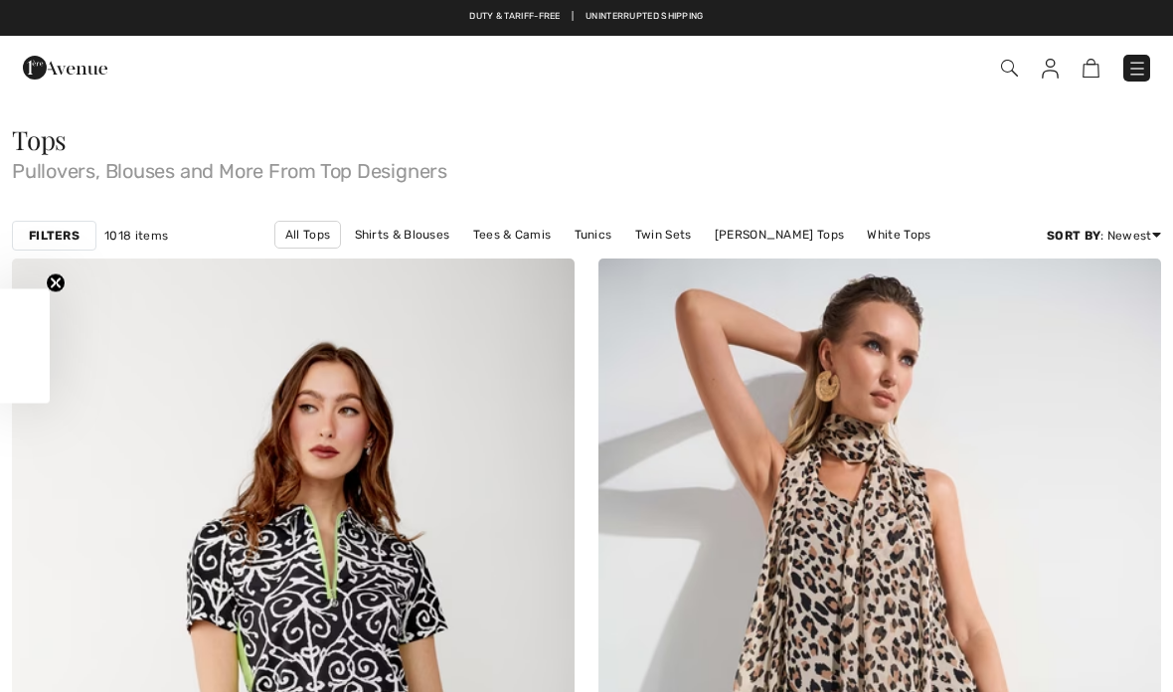
checkbox input "true"
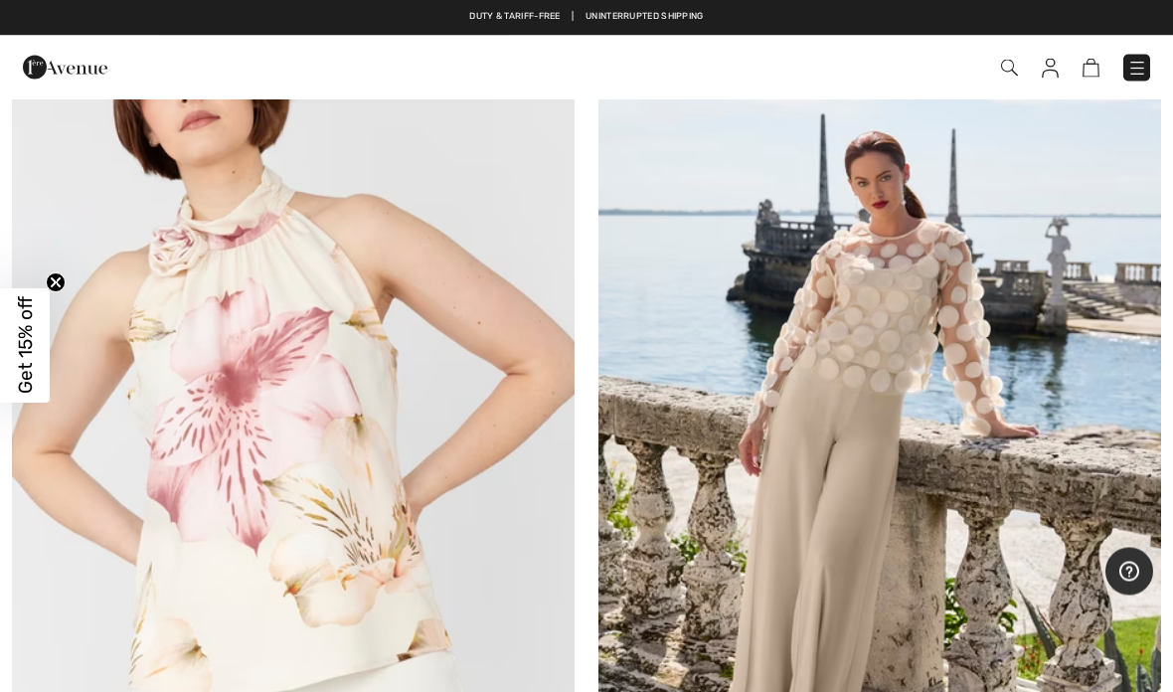
scroll to position [2114, 0]
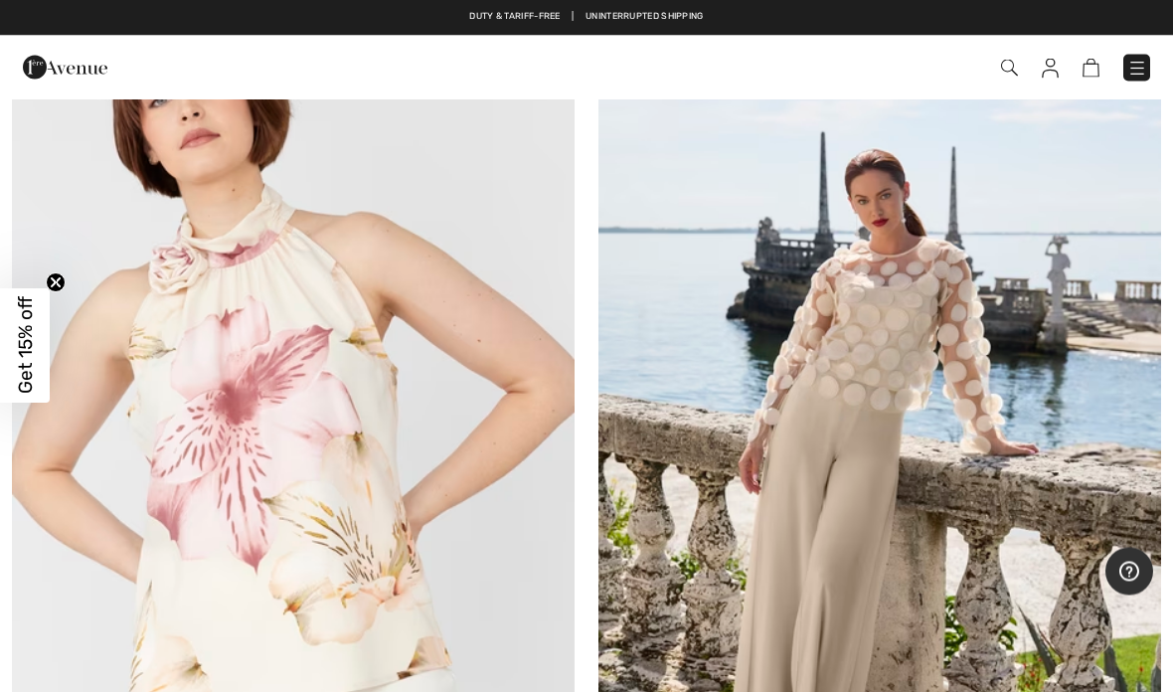
click at [873, 354] on img at bounding box center [879, 444] width 563 height 844
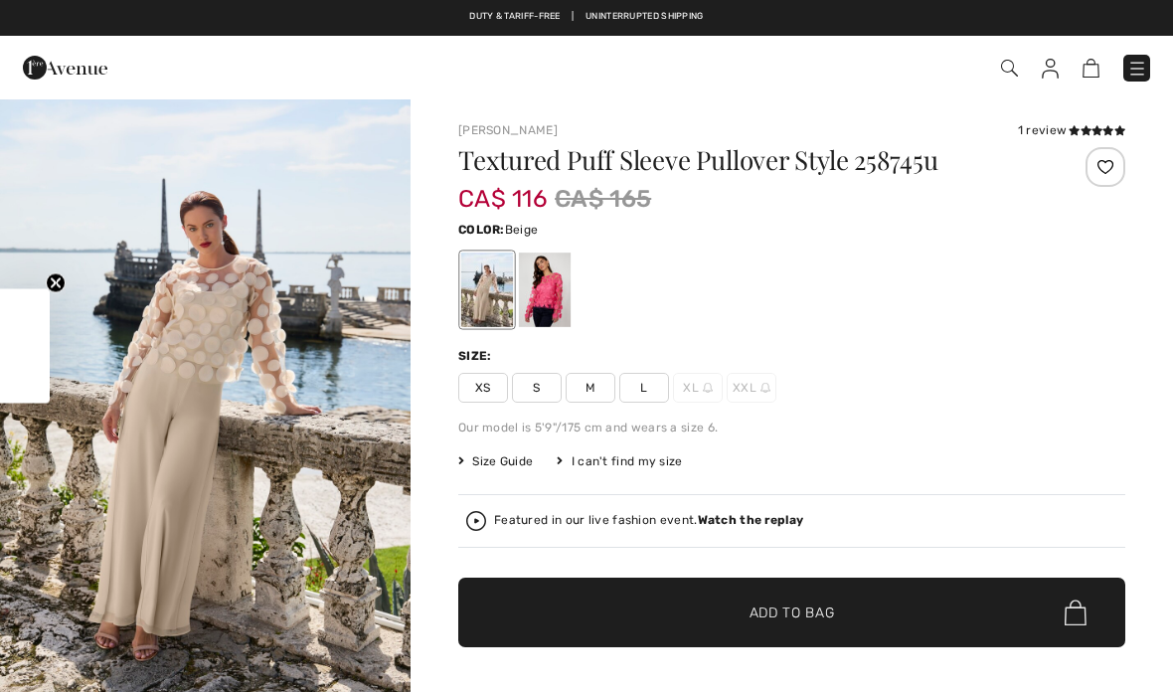
checkbox input "true"
click at [547, 304] on div at bounding box center [545, 289] width 52 height 75
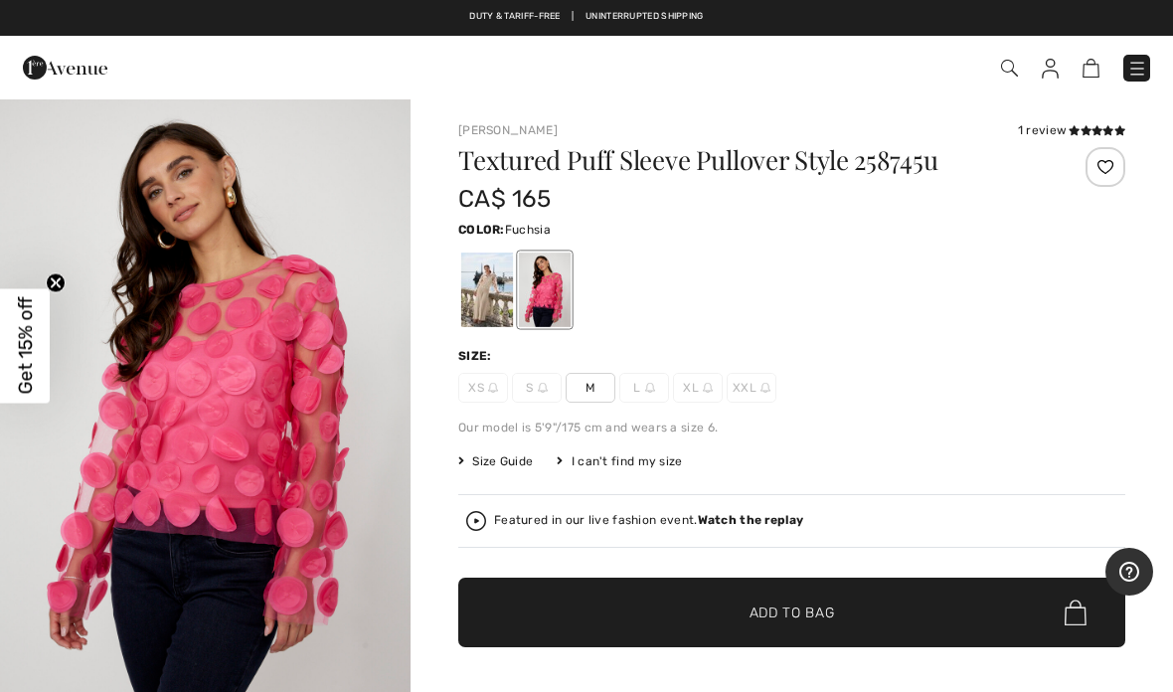
click at [526, 466] on span "Size Guide" at bounding box center [495, 461] width 75 height 18
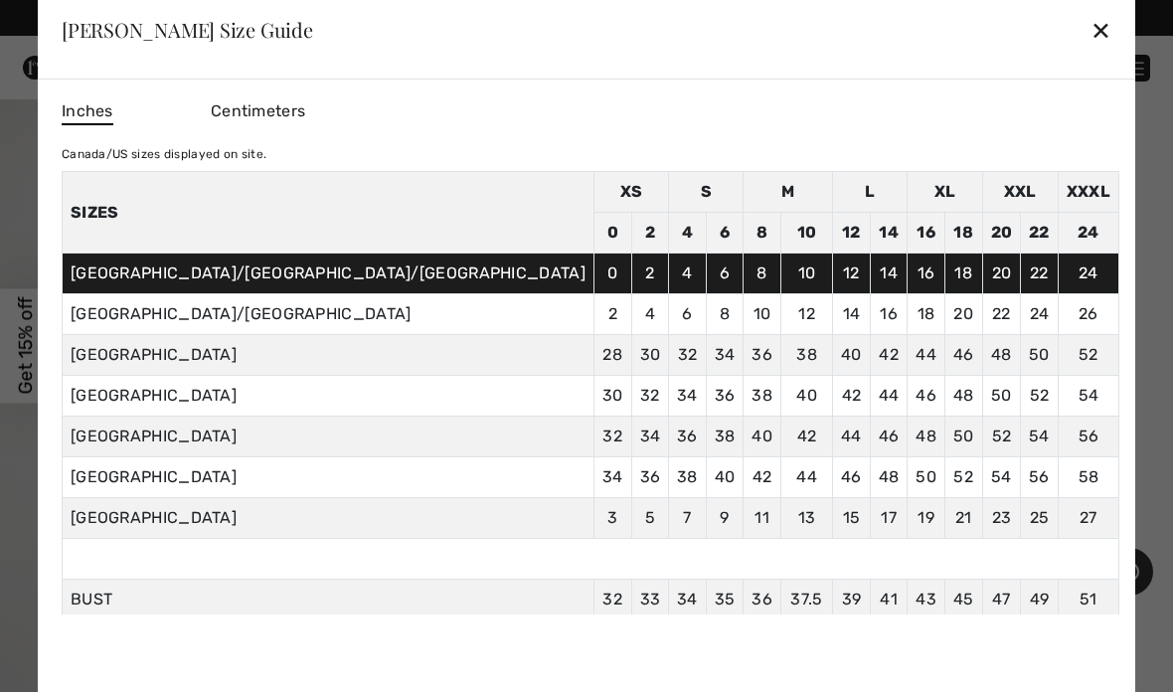
click at [1090, 35] on div "✕" at bounding box center [1100, 30] width 21 height 42
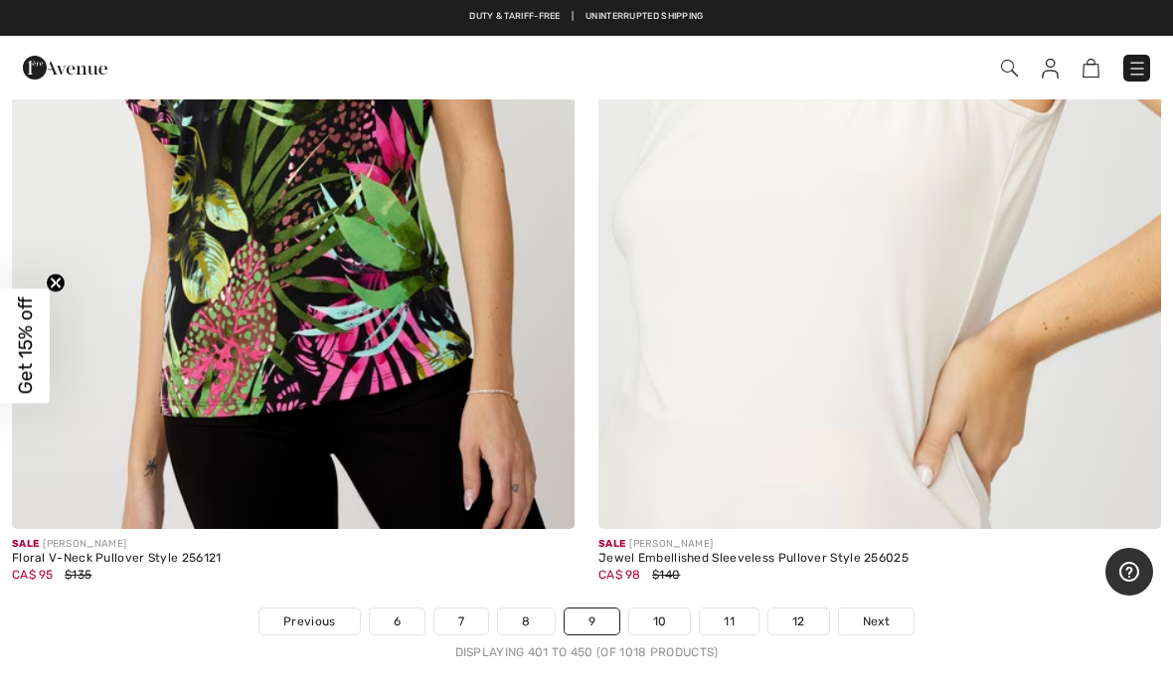
scroll to position [23859, 0]
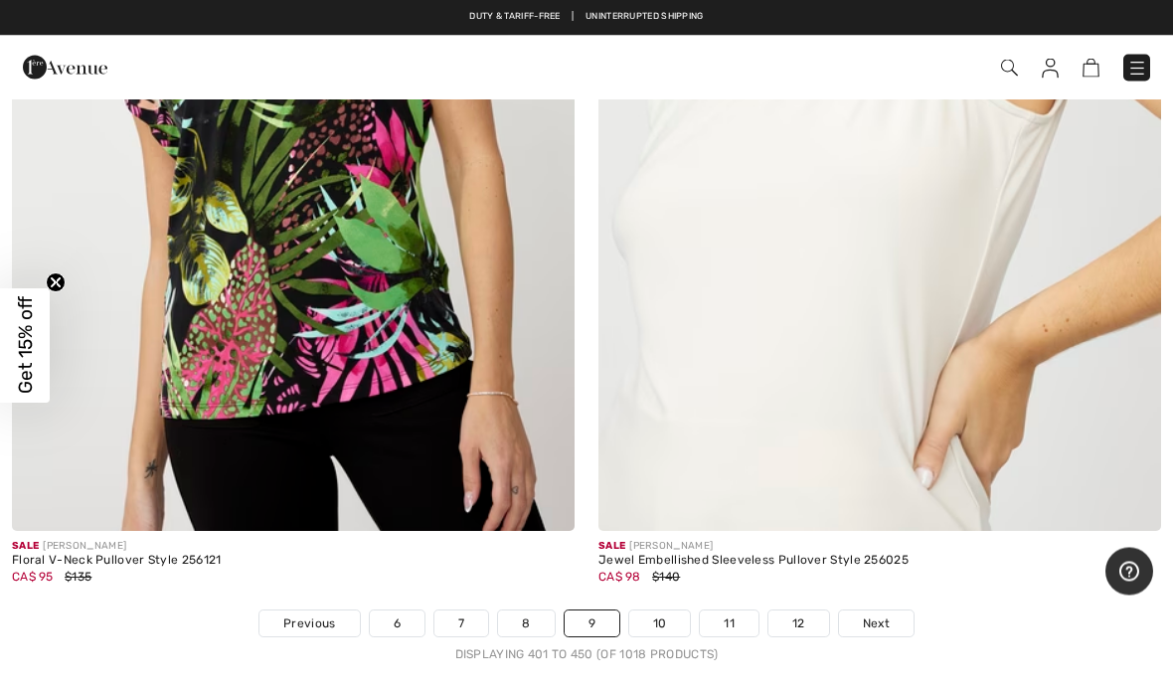
click at [860, 615] on link "Next" at bounding box center [876, 624] width 75 height 26
click at [873, 615] on span "Next" at bounding box center [876, 624] width 27 height 18
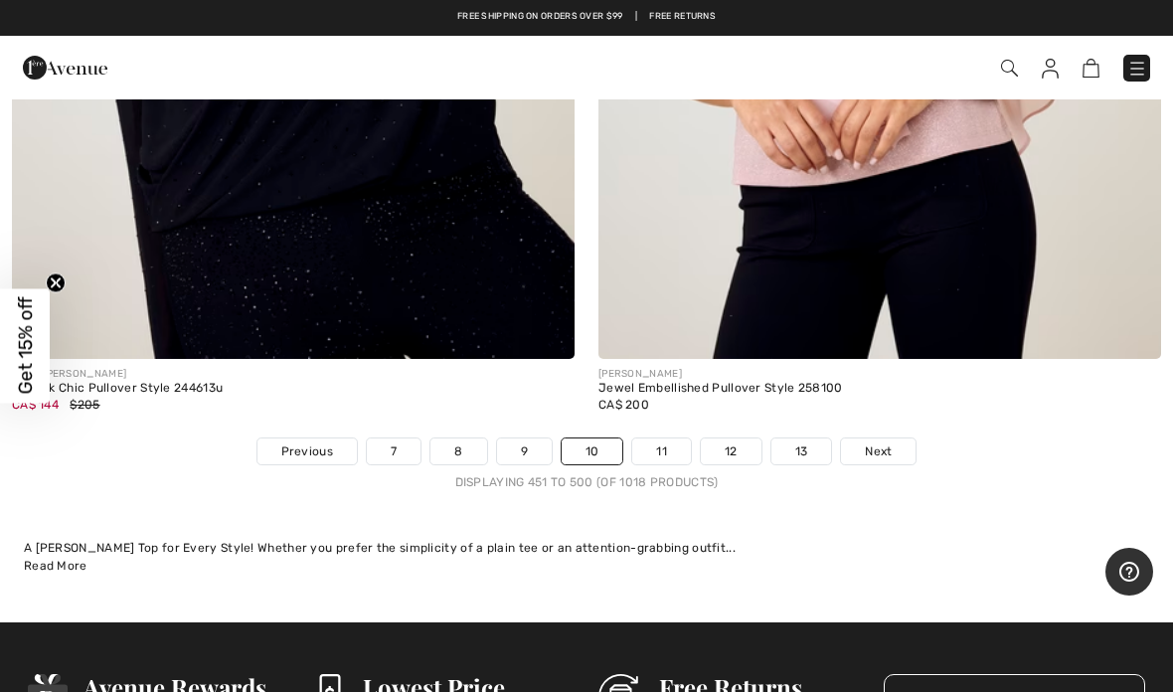
scroll to position [23946, 0]
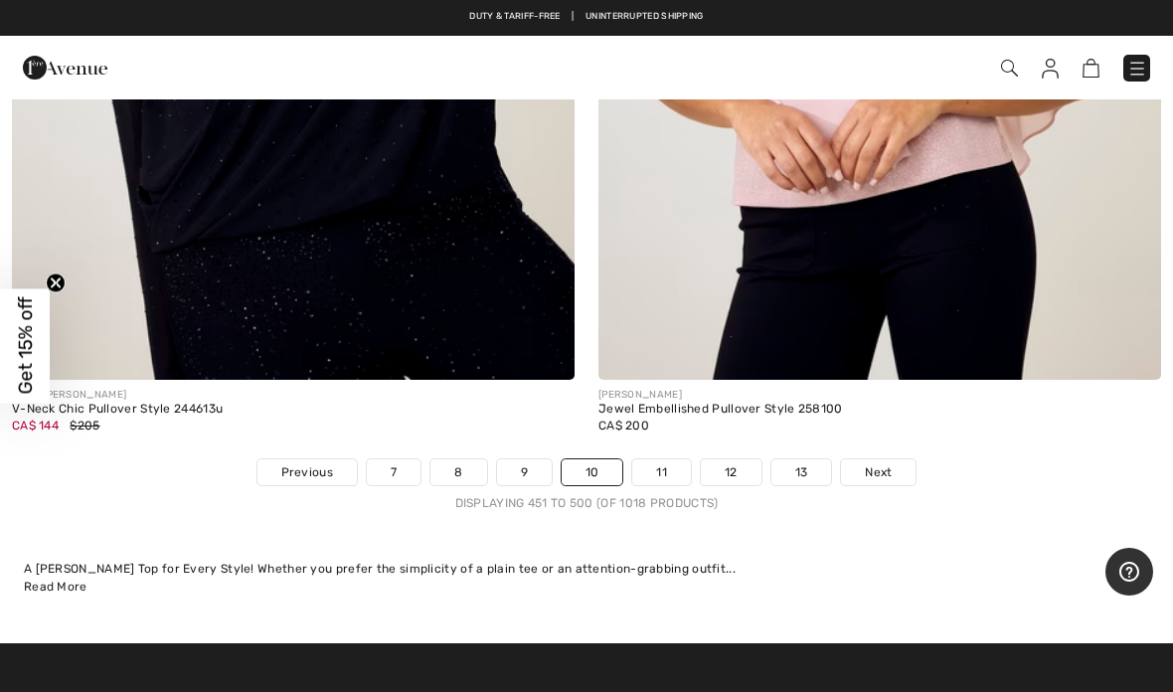
click at [869, 463] on span "Next" at bounding box center [878, 472] width 27 height 18
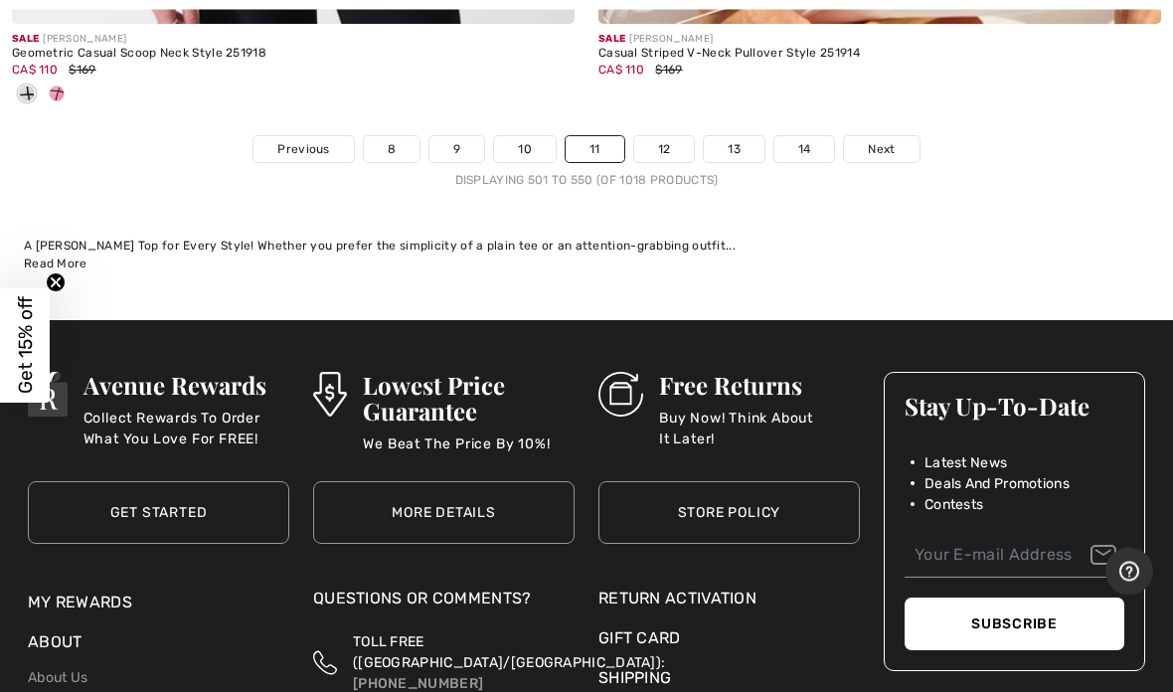
scroll to position [24580, 0]
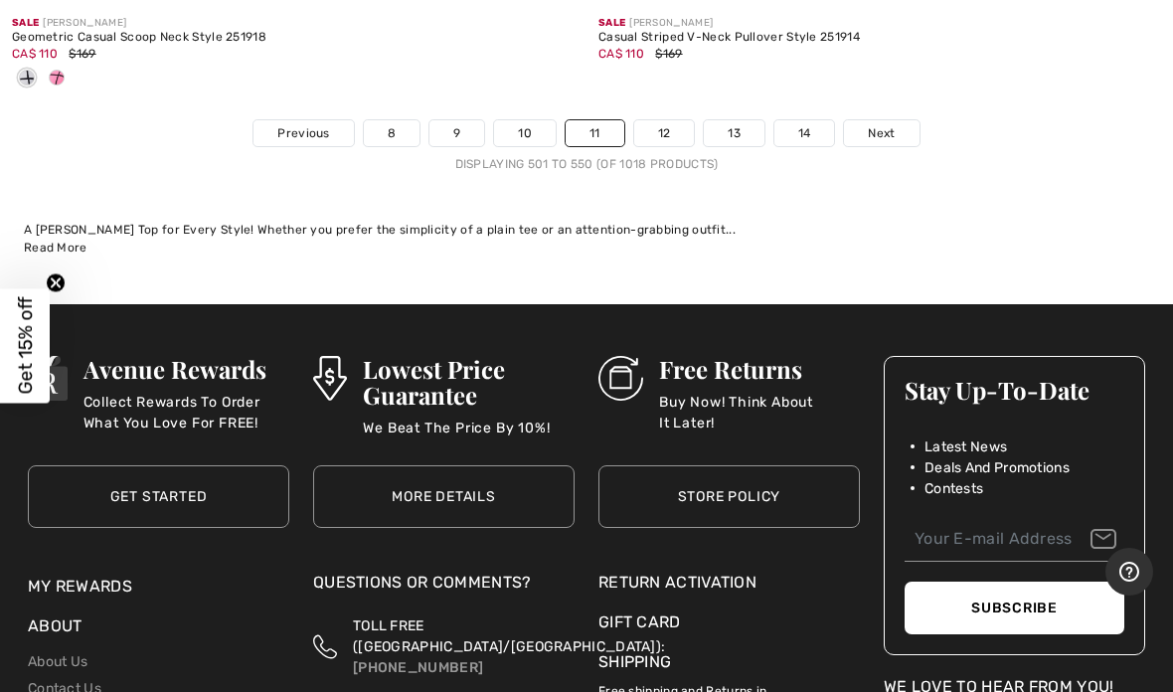
click at [876, 123] on link "Next" at bounding box center [881, 133] width 75 height 26
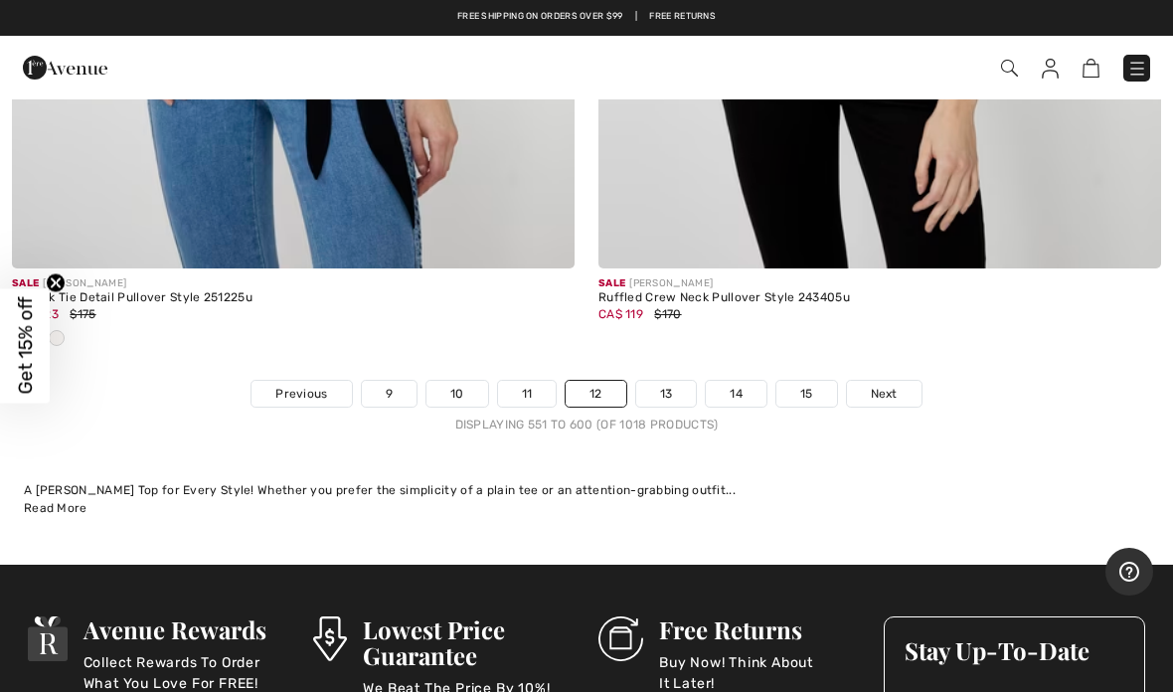
scroll to position [24184, 0]
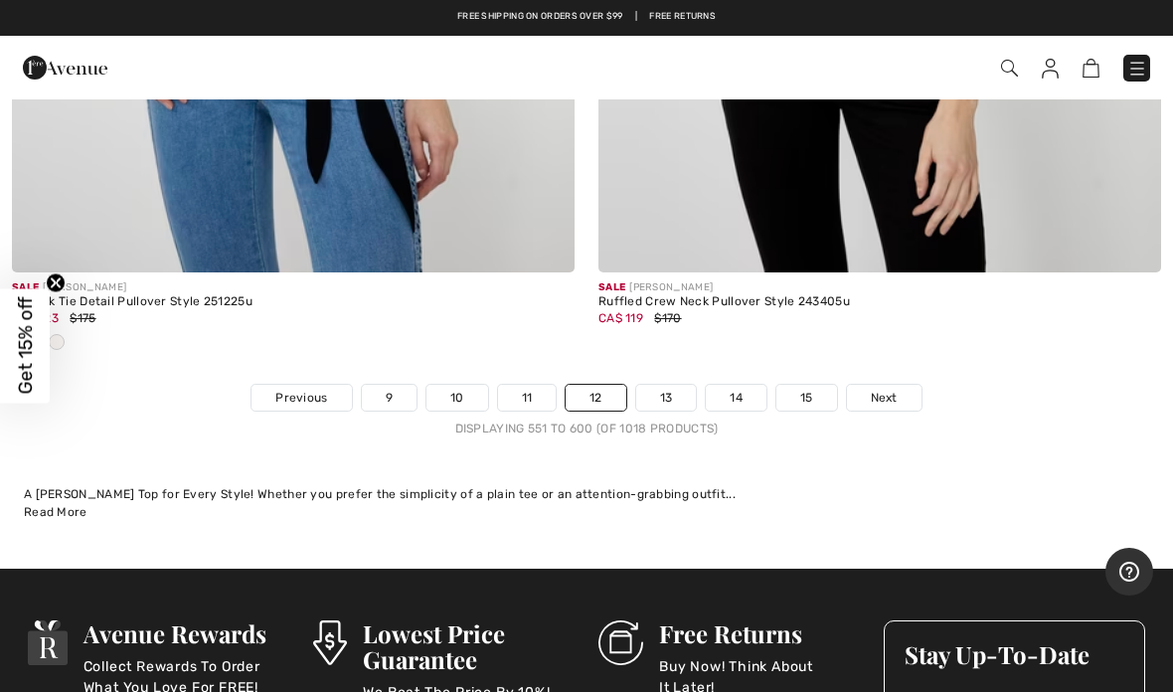
click at [660, 385] on link "13" at bounding box center [666, 398] width 61 height 26
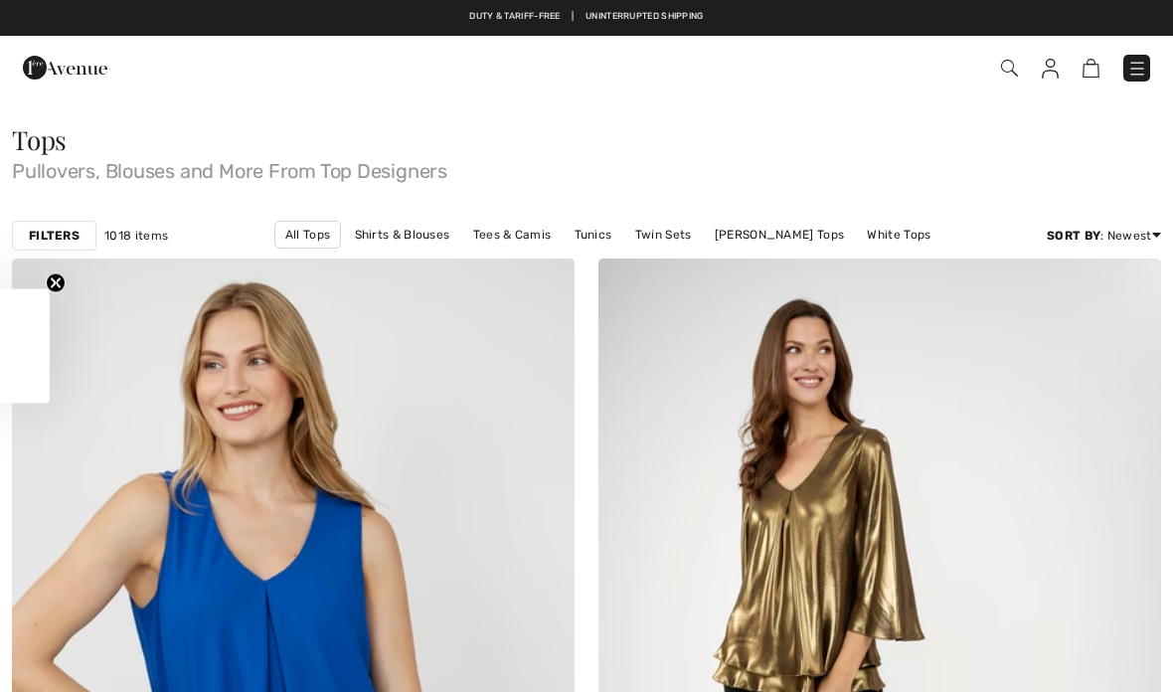
checkbox input "true"
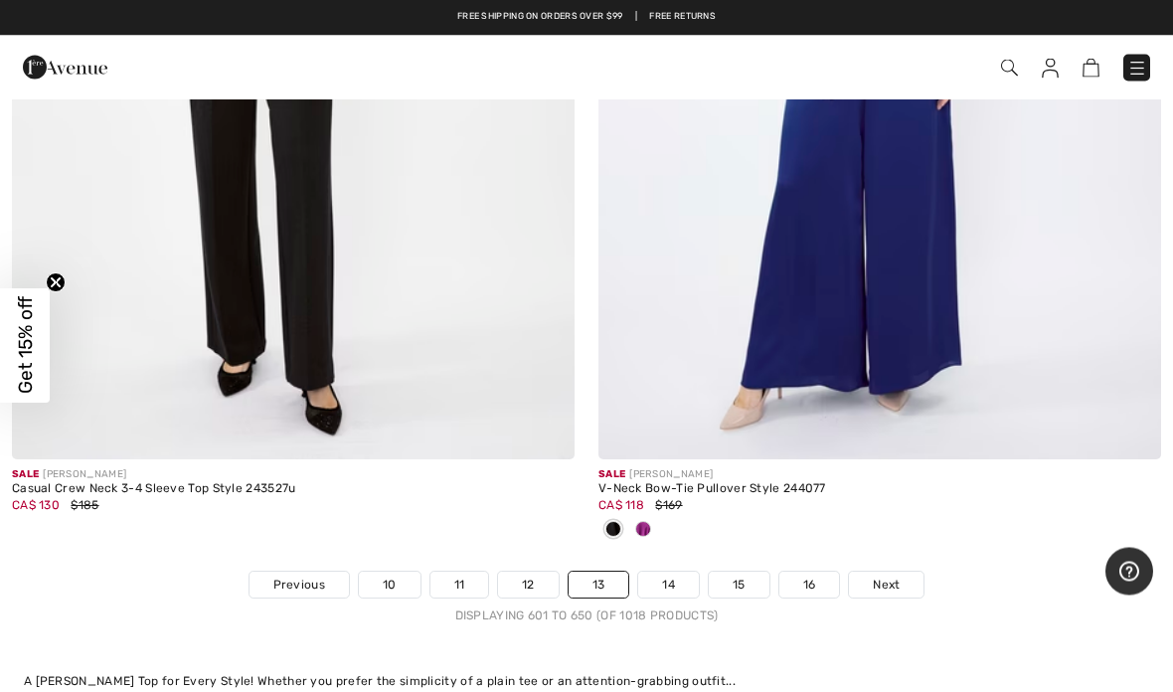
scroll to position [23861, 0]
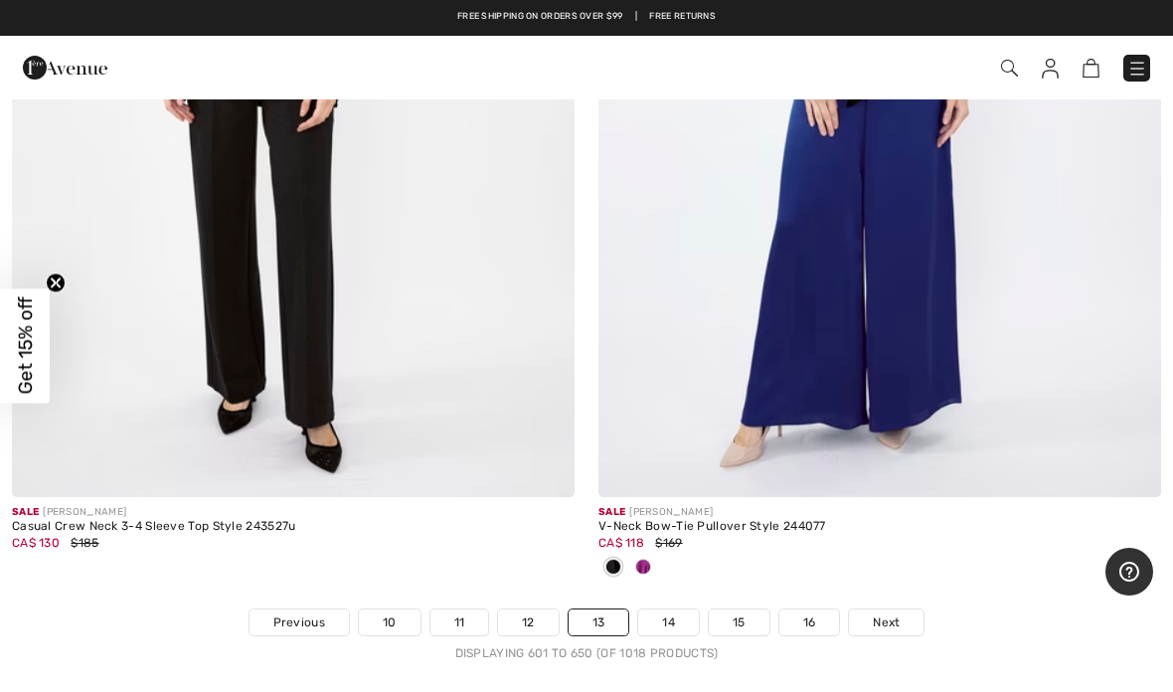
click at [665, 609] on link "14" at bounding box center [668, 622] width 61 height 26
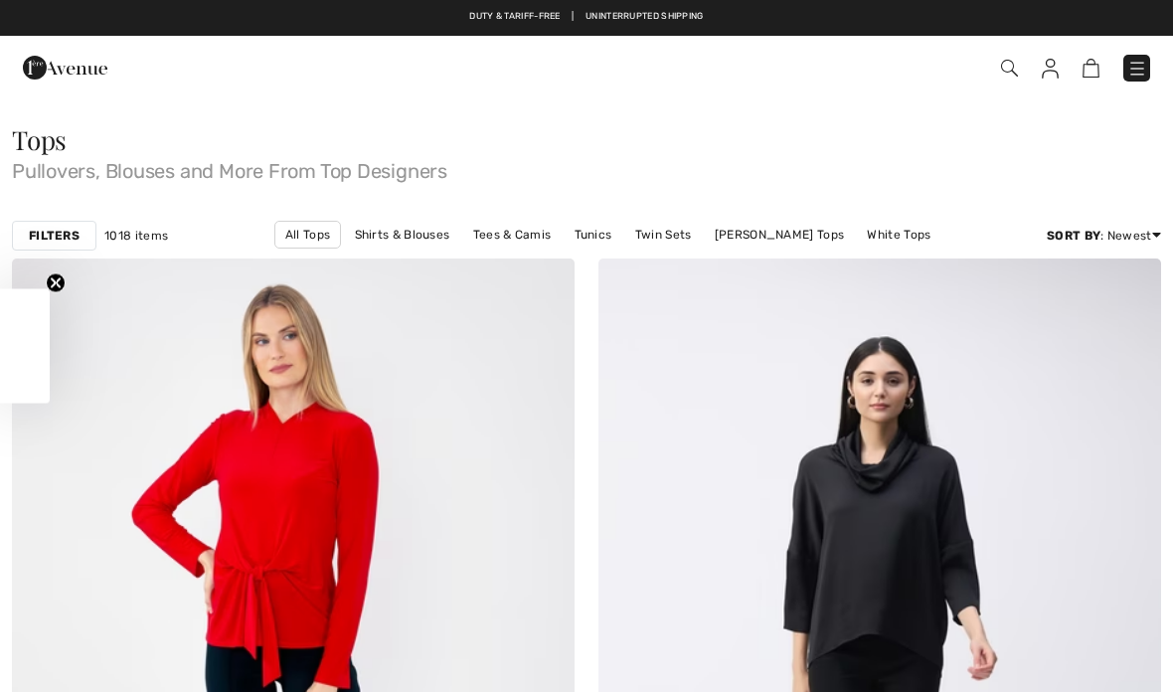
checkbox input "true"
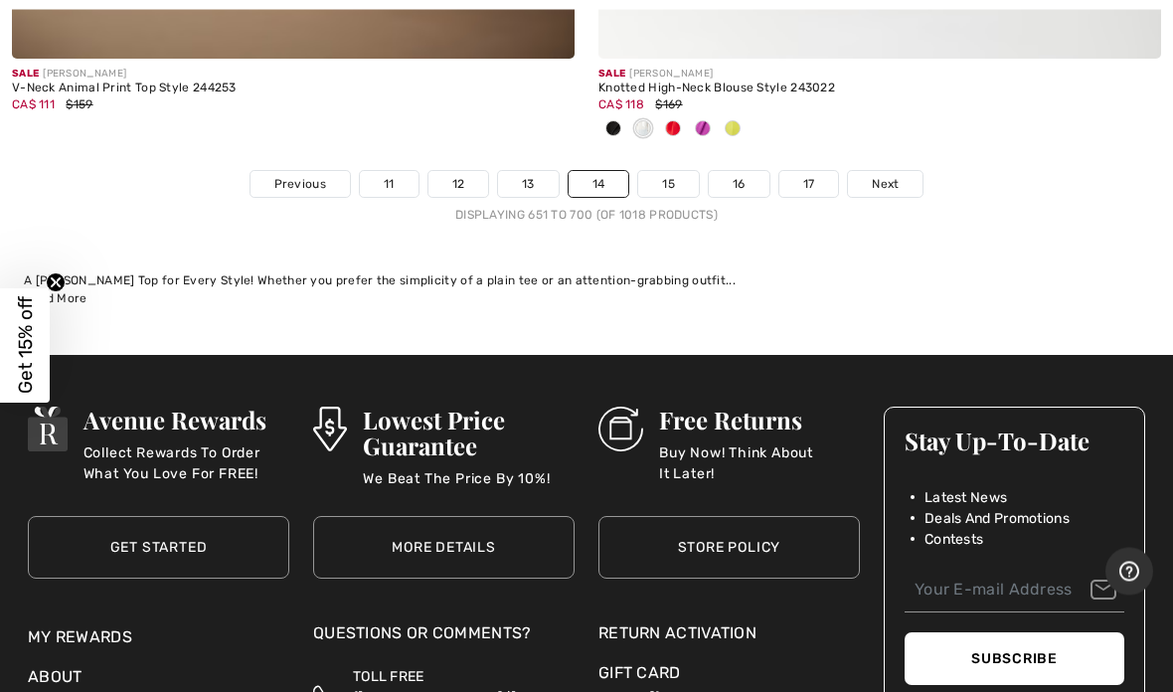
scroll to position [24257, 0]
click at [888, 175] on span "Next" at bounding box center [885, 184] width 27 height 18
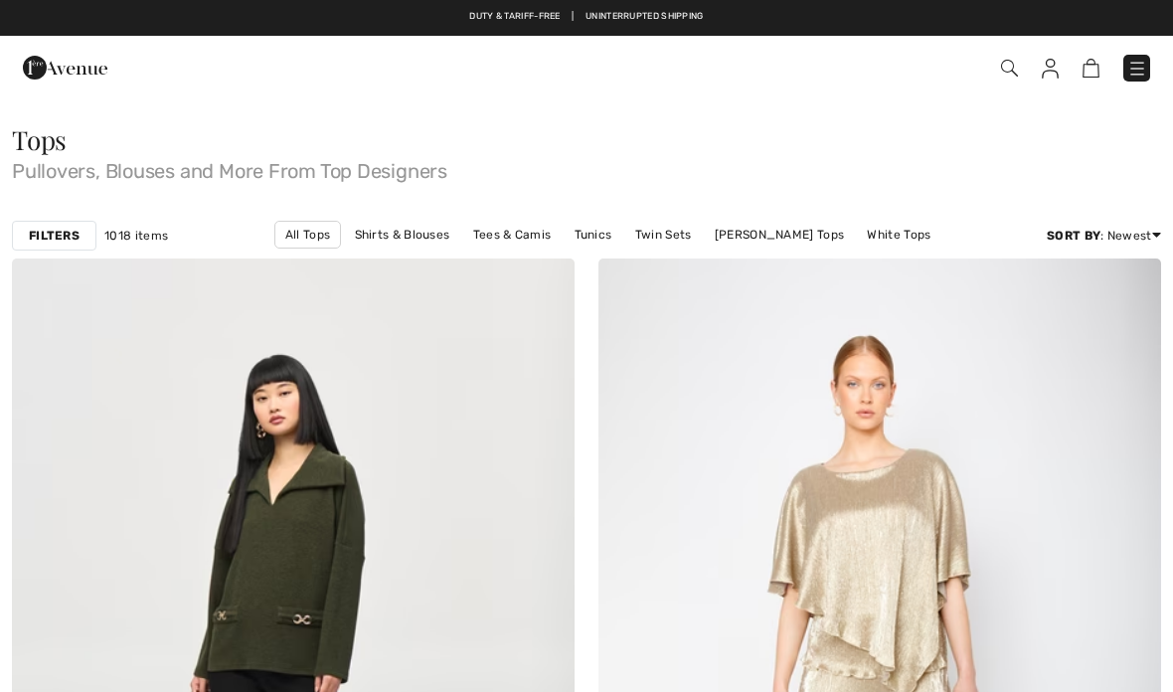
checkbox input "true"
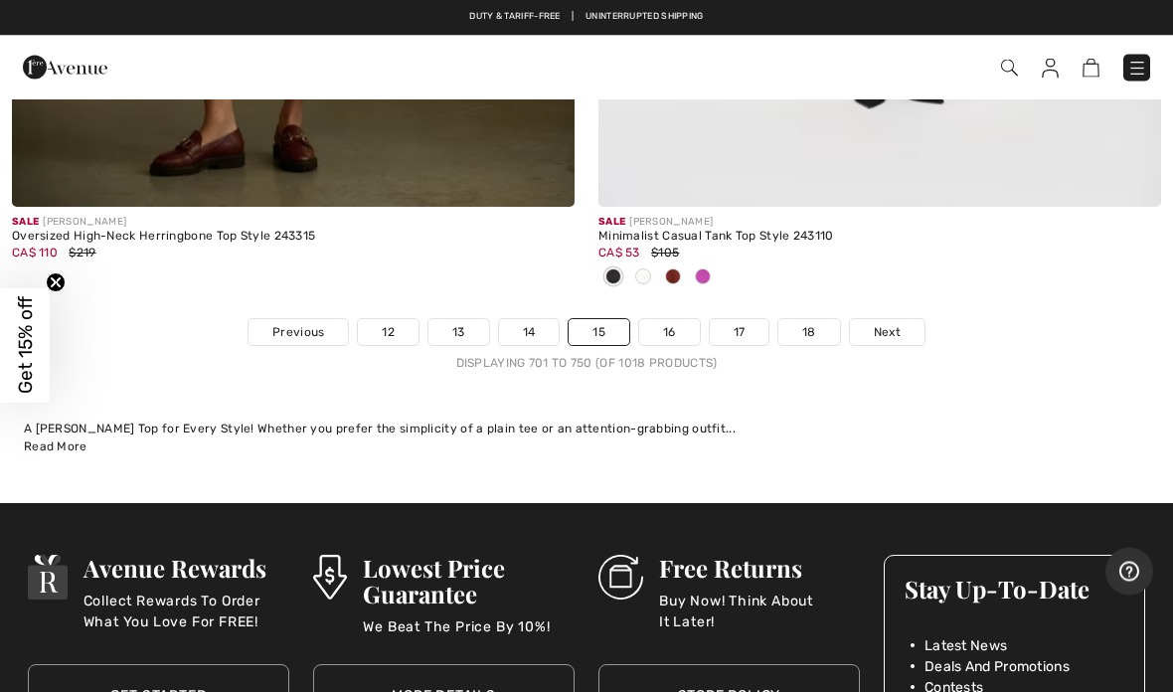
scroll to position [24086, 0]
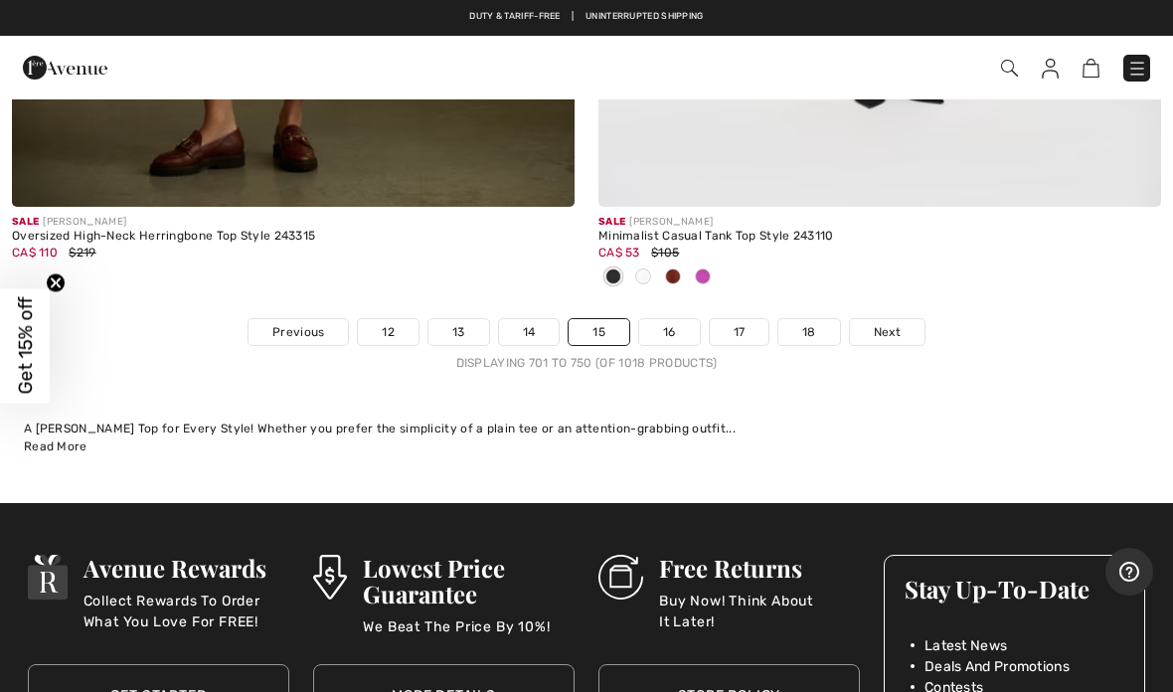
click at [885, 323] on span "Next" at bounding box center [887, 332] width 27 height 18
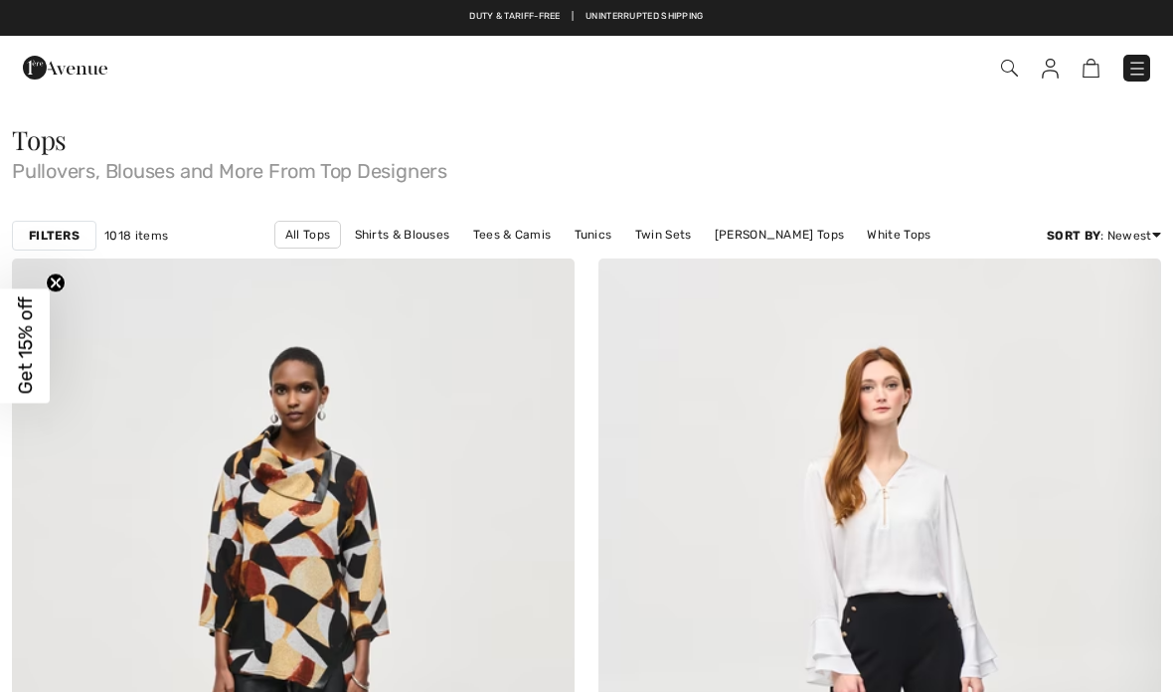
checkbox input "true"
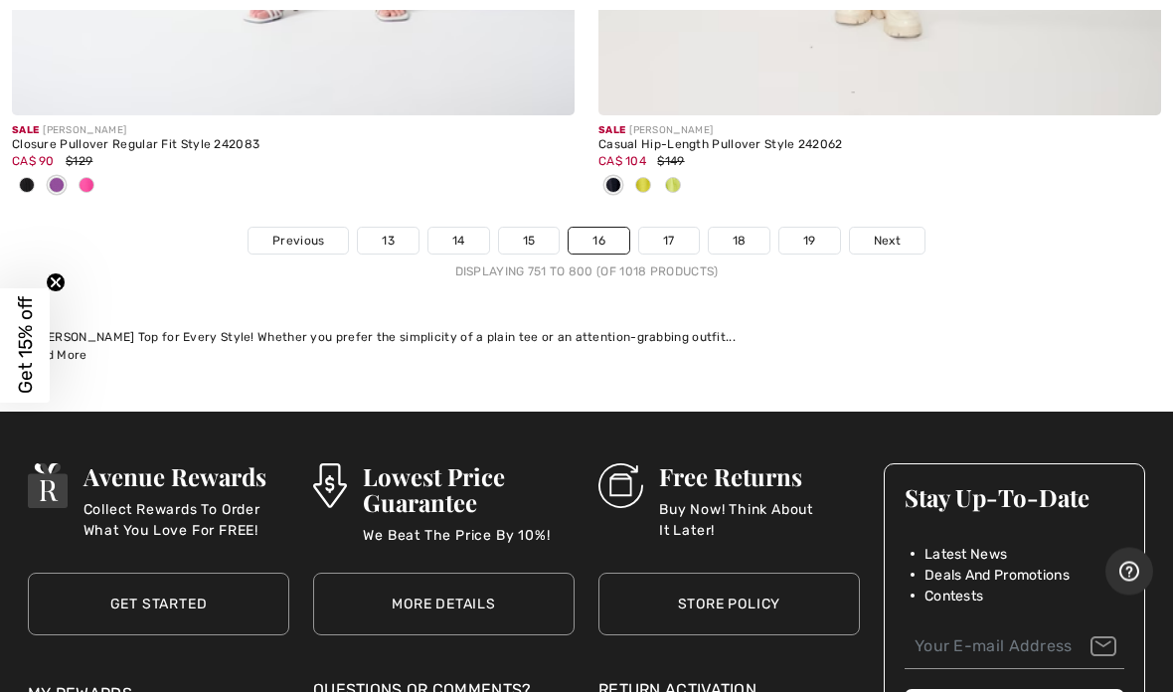
scroll to position [24308, 0]
click at [895, 232] on span "Next" at bounding box center [887, 241] width 27 height 18
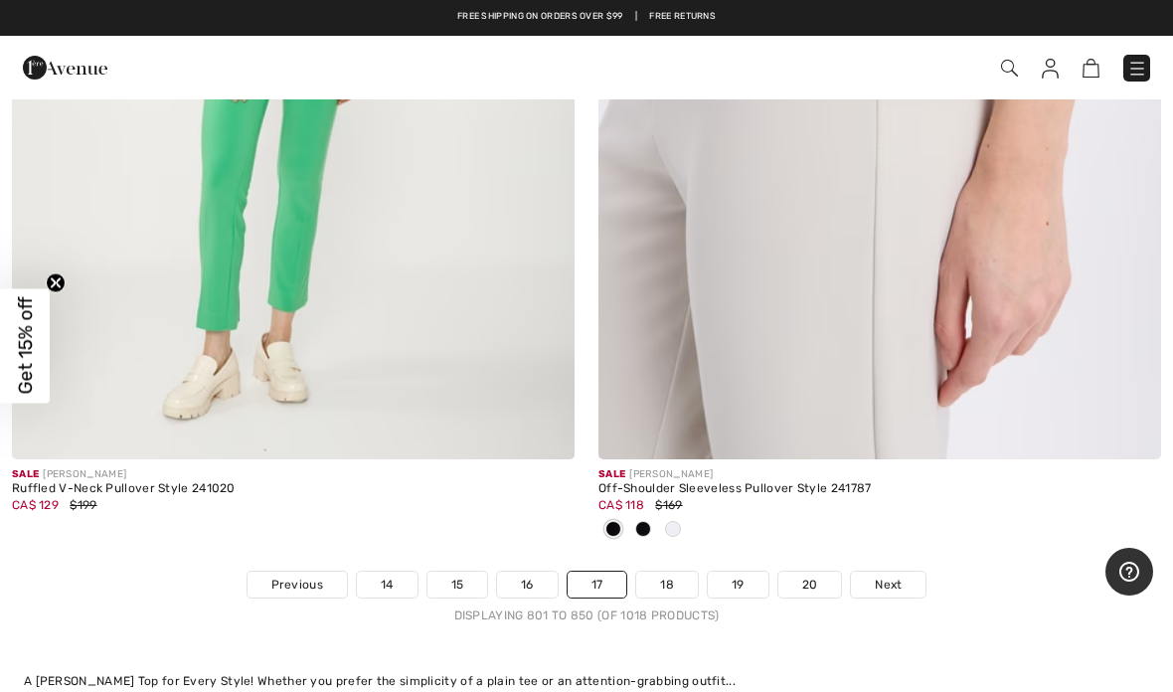
scroll to position [23960, 0]
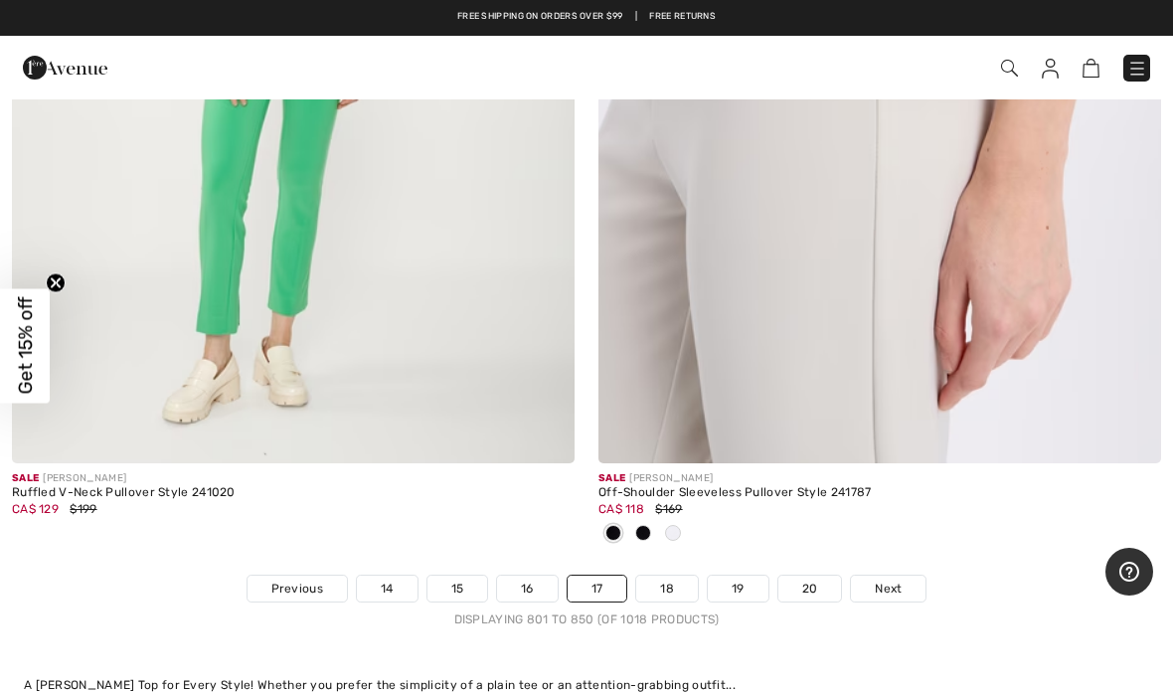
click at [669, 575] on link "18" at bounding box center [667, 588] width 62 height 26
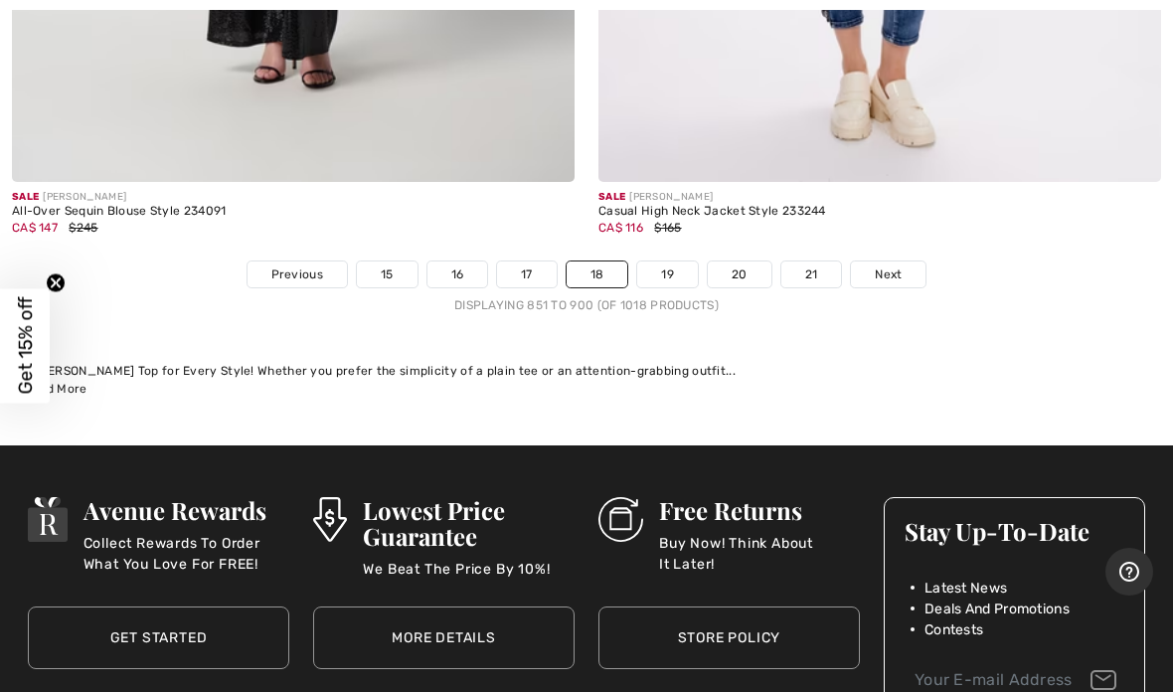
scroll to position [24247, 0]
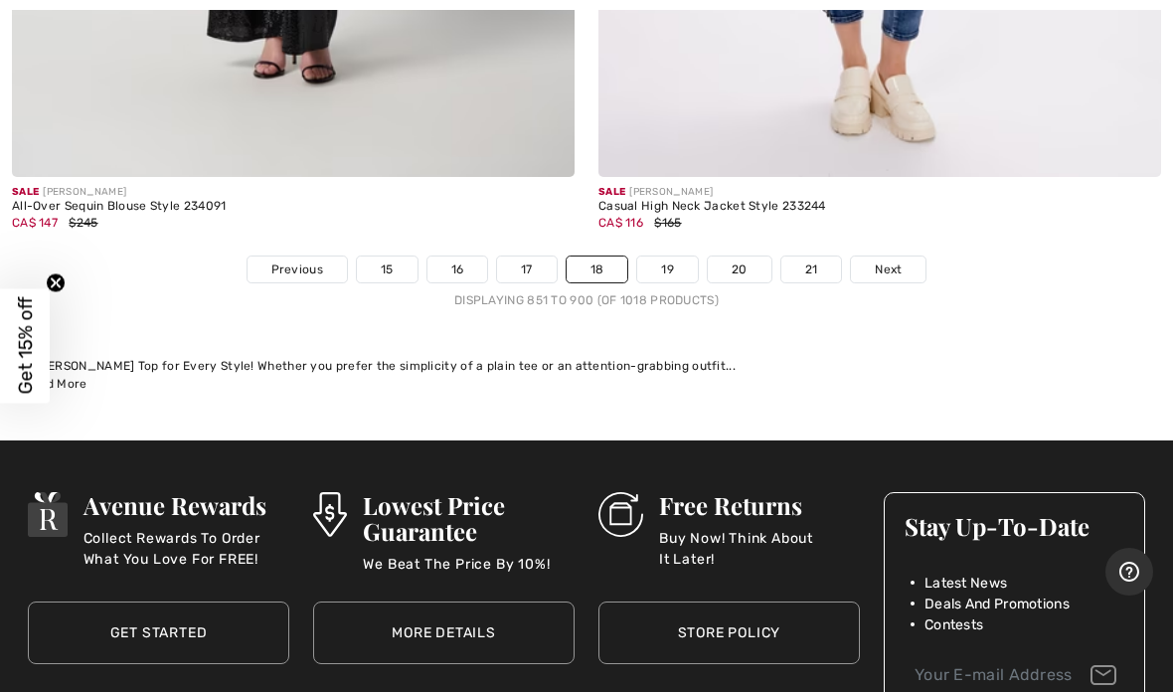
click at [907, 256] on link "Next" at bounding box center [888, 269] width 75 height 26
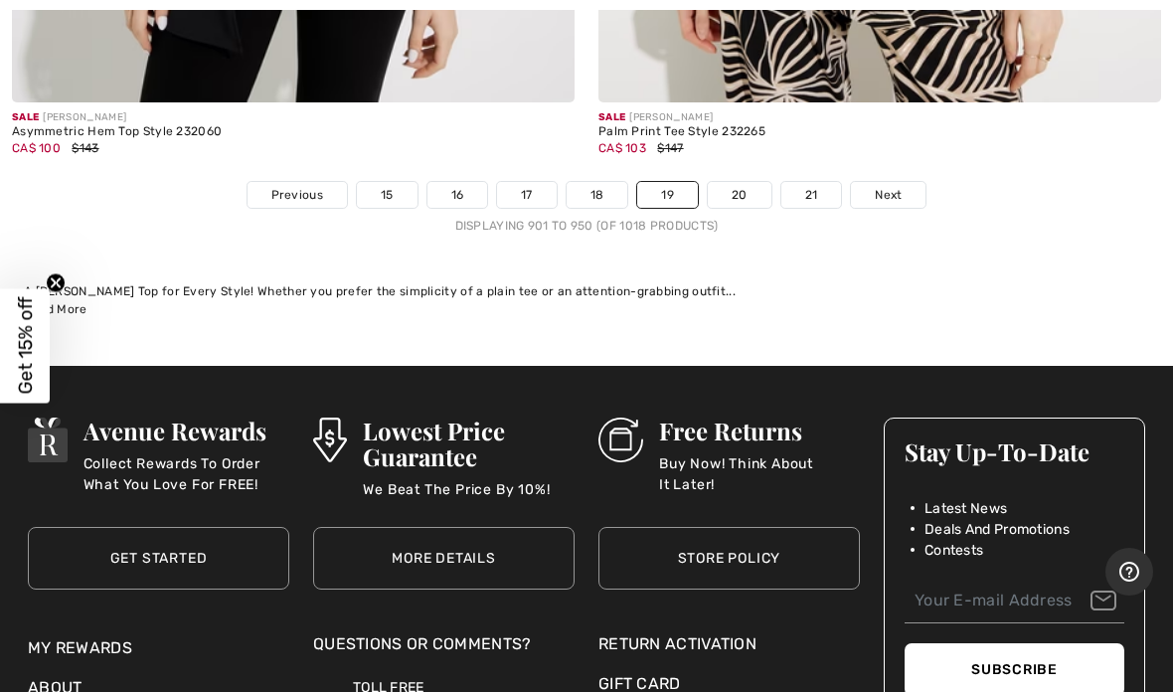
scroll to position [24368, 0]
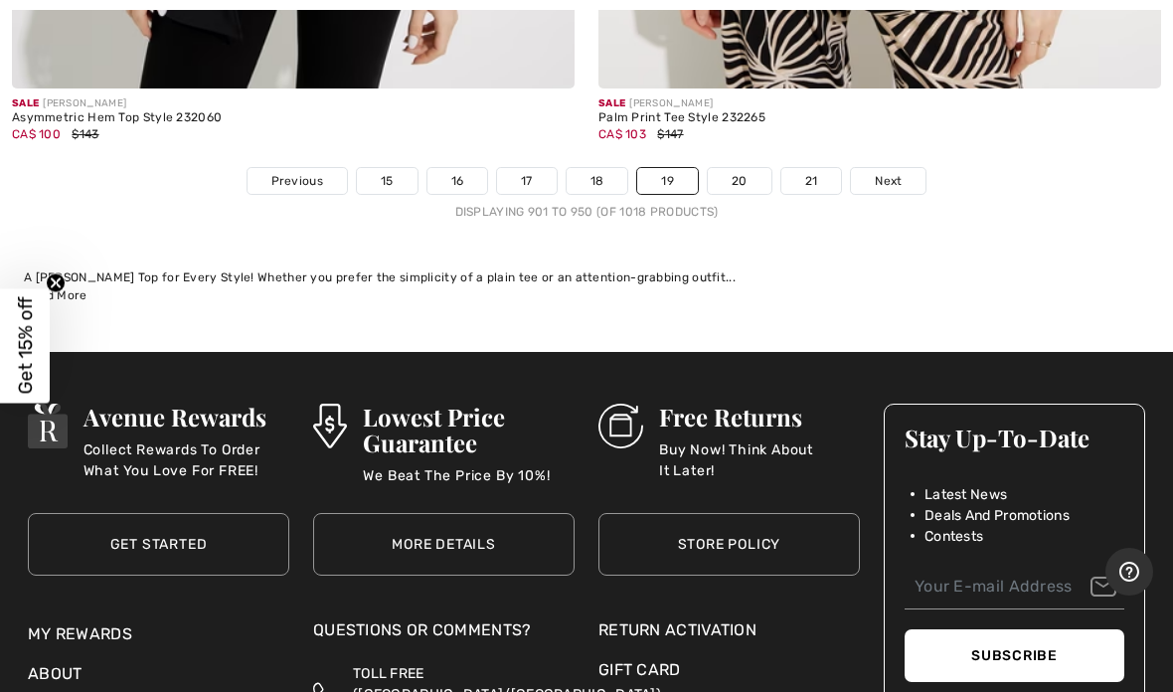
click at [887, 172] on span "Next" at bounding box center [888, 181] width 27 height 18
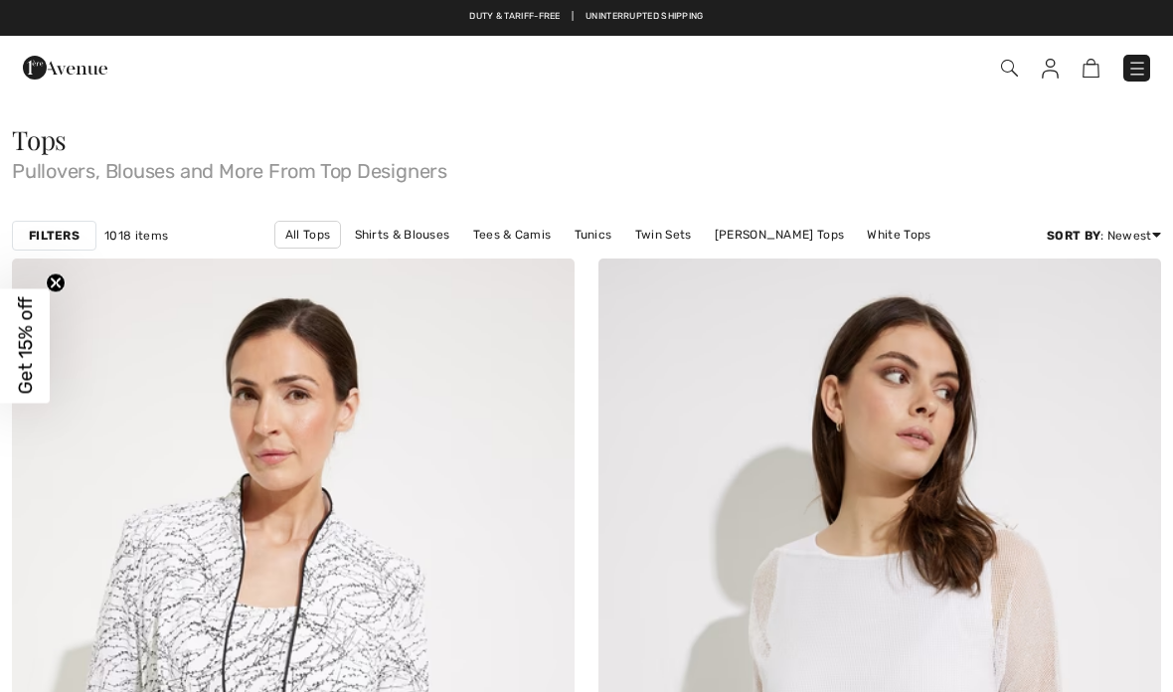
checkbox input "true"
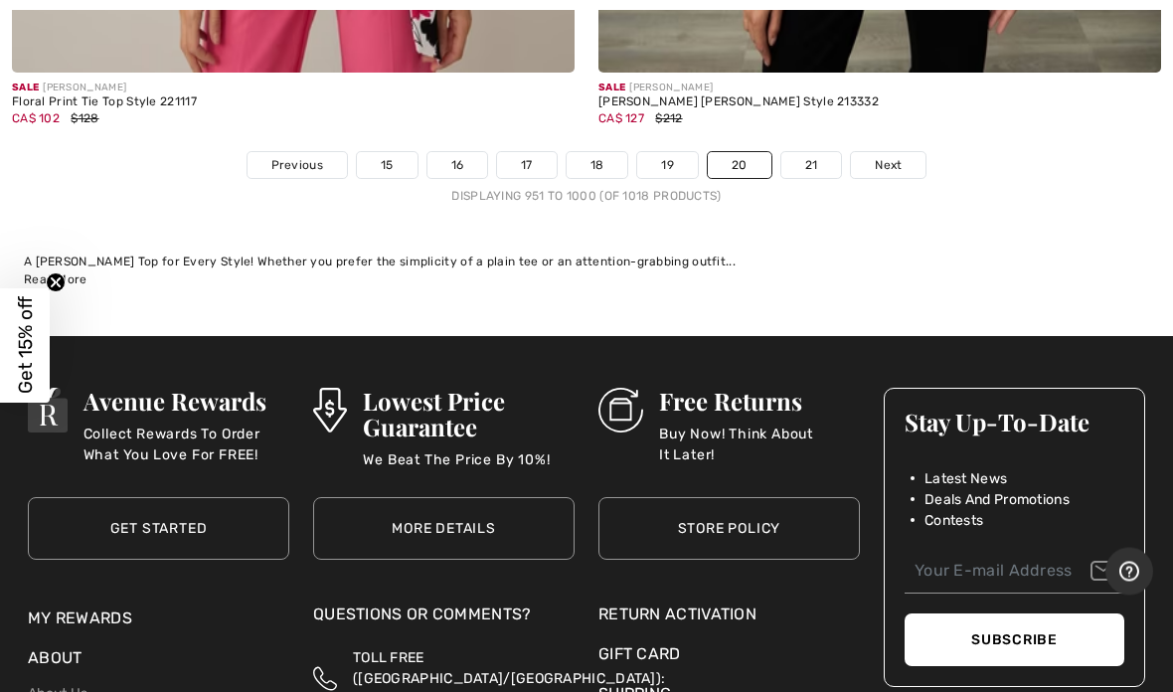
scroll to position [24056, 0]
click at [813, 152] on link "21" at bounding box center [811, 165] width 61 height 26
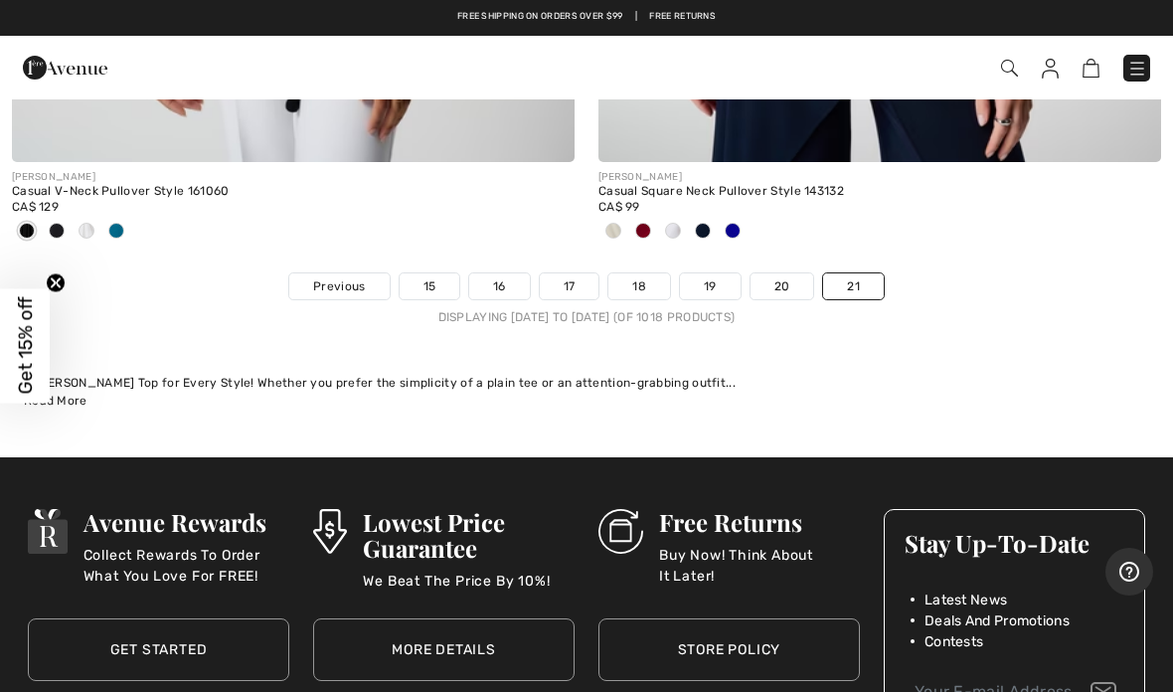
scroll to position [8666, 0]
